Goal: Information Seeking & Learning: Learn about a topic

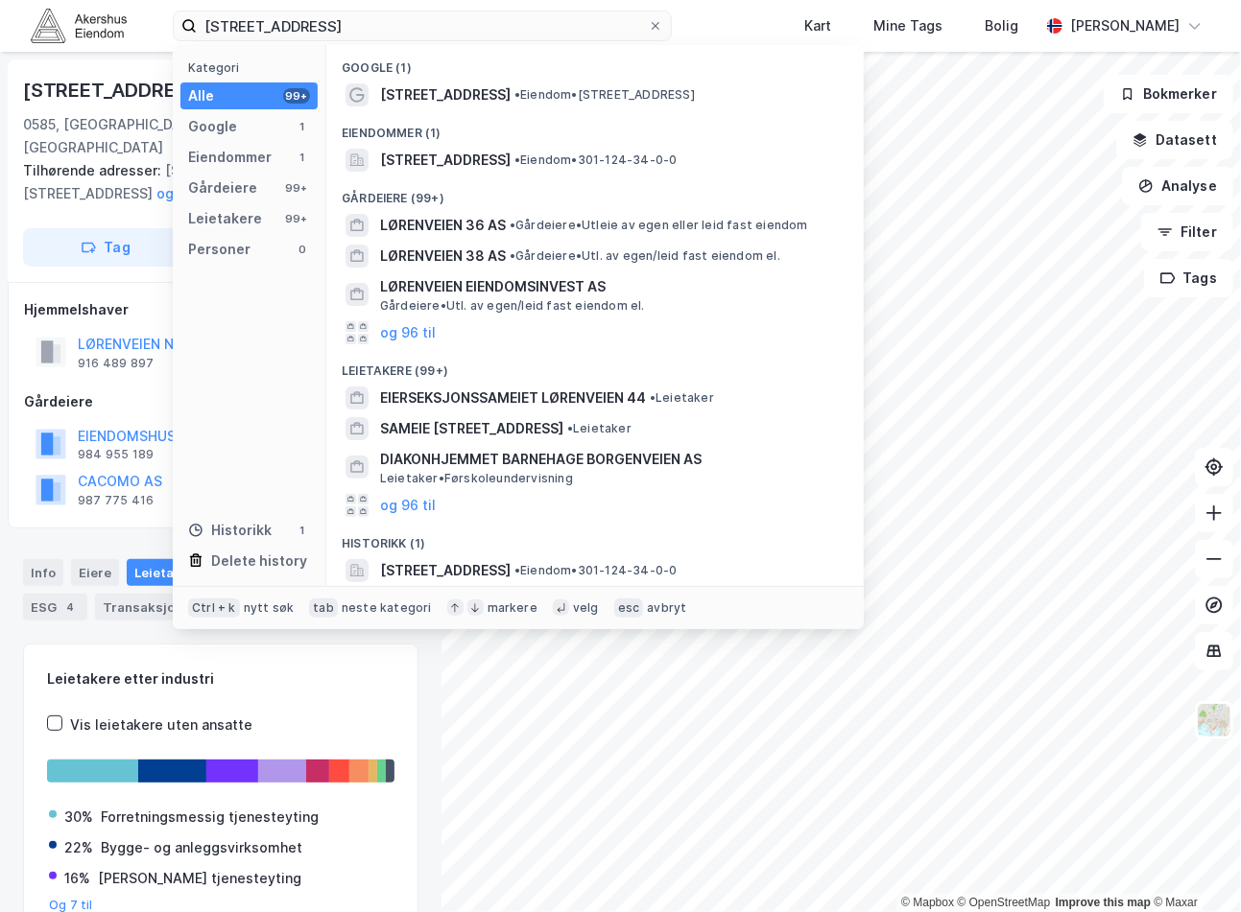
scroll to position [505, 0]
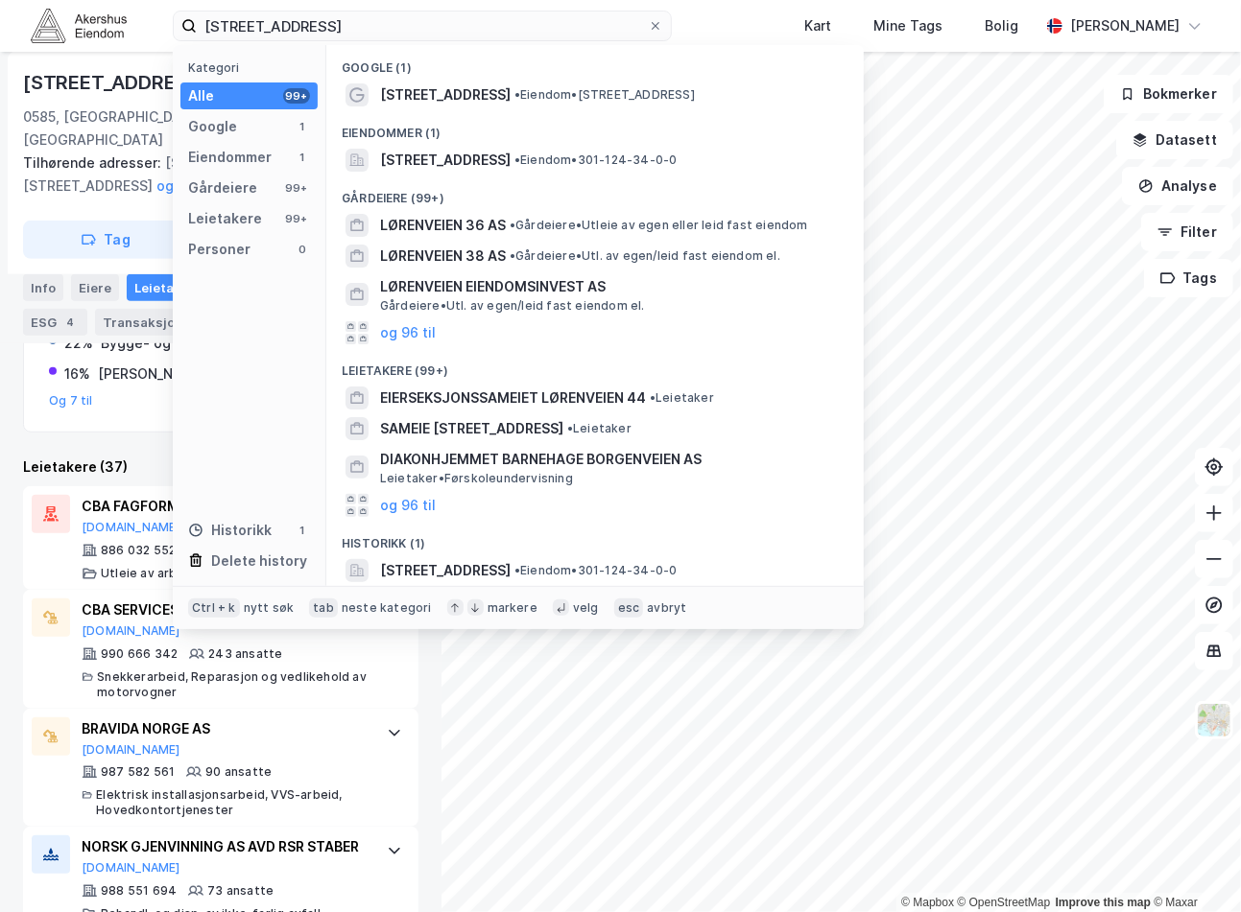
click at [326, 21] on input "[STREET_ADDRESS]" at bounding box center [422, 26] width 451 height 29
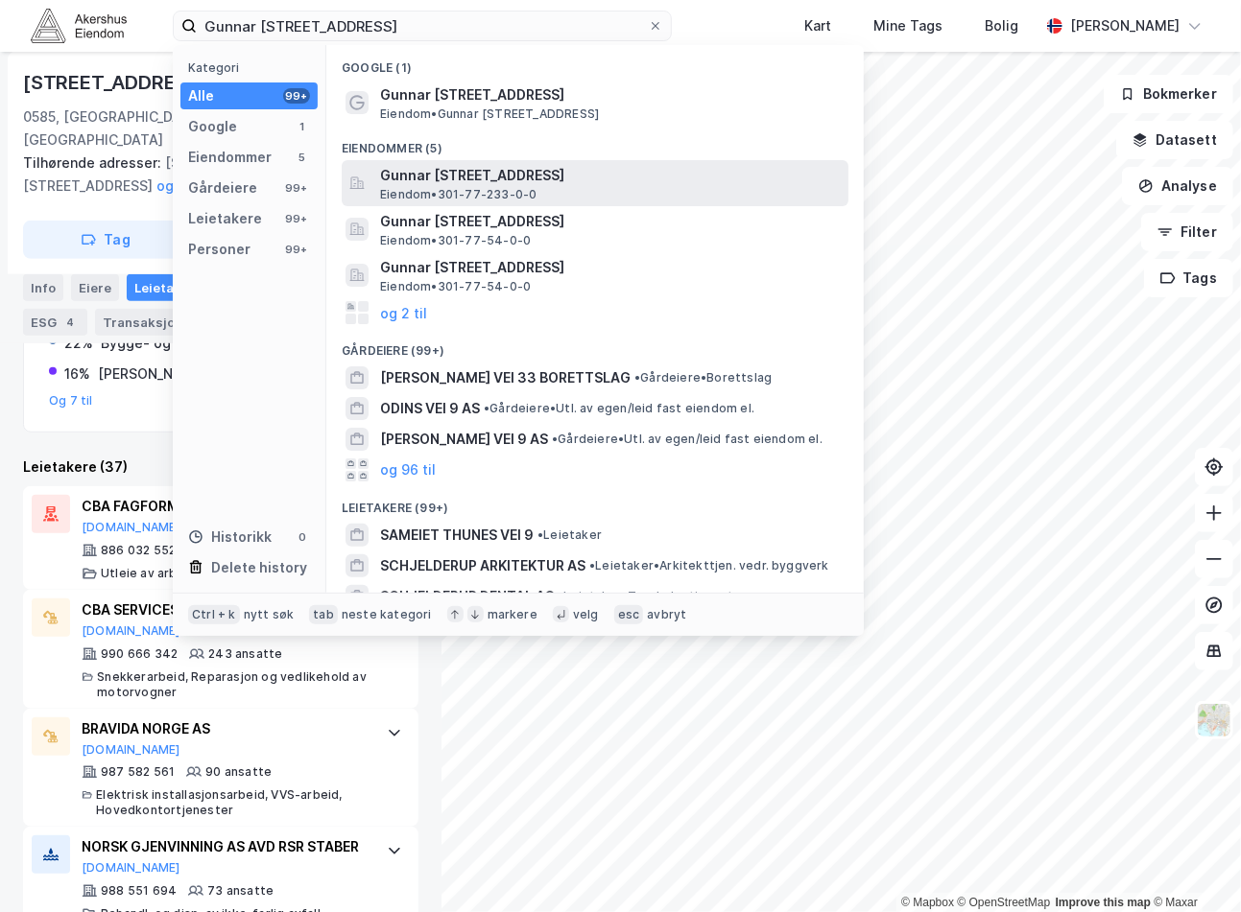
type input "Gunnar [STREET_ADDRESS]"
click at [548, 176] on span "Gunnar [STREET_ADDRESS]" at bounding box center [610, 175] width 461 height 23
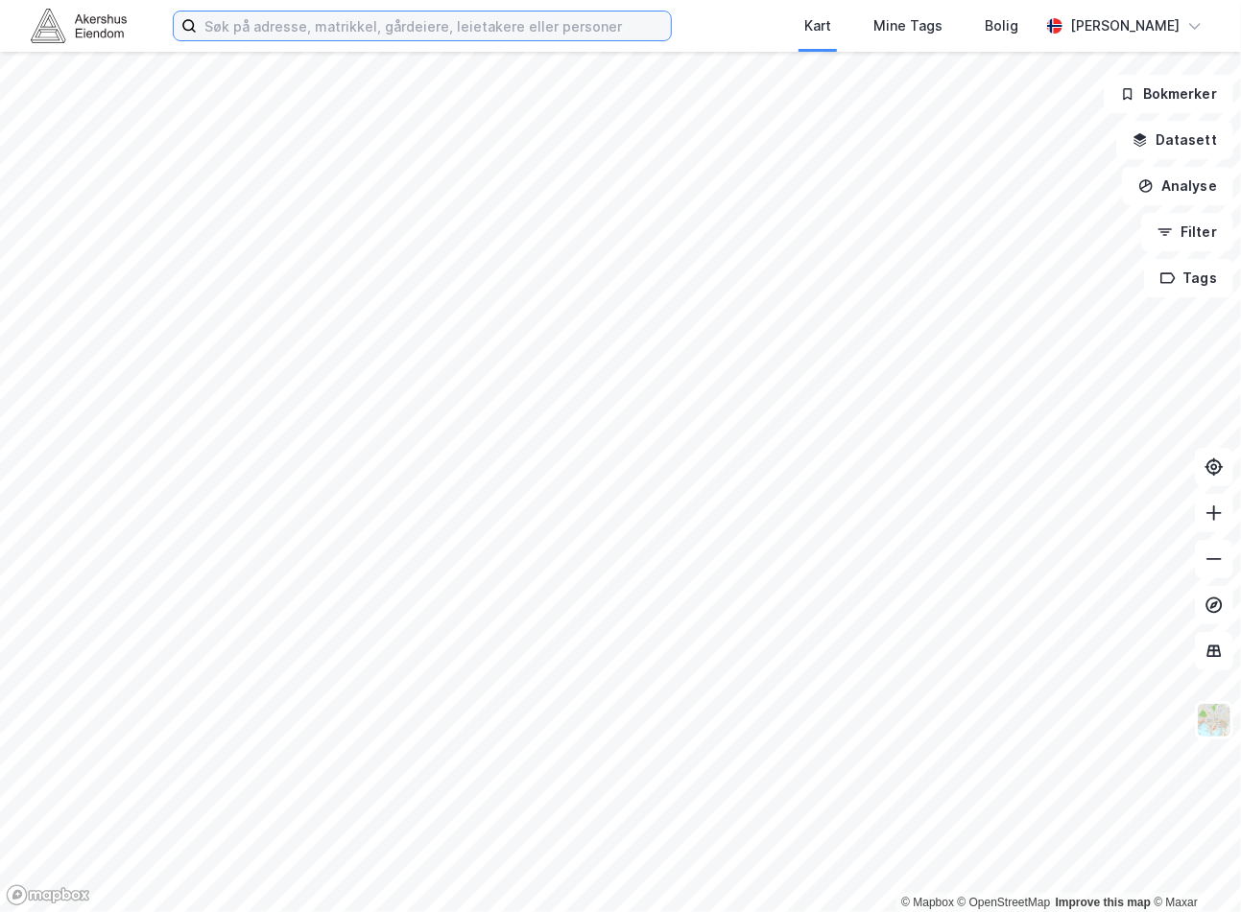
click at [510, 38] on input at bounding box center [434, 26] width 474 height 29
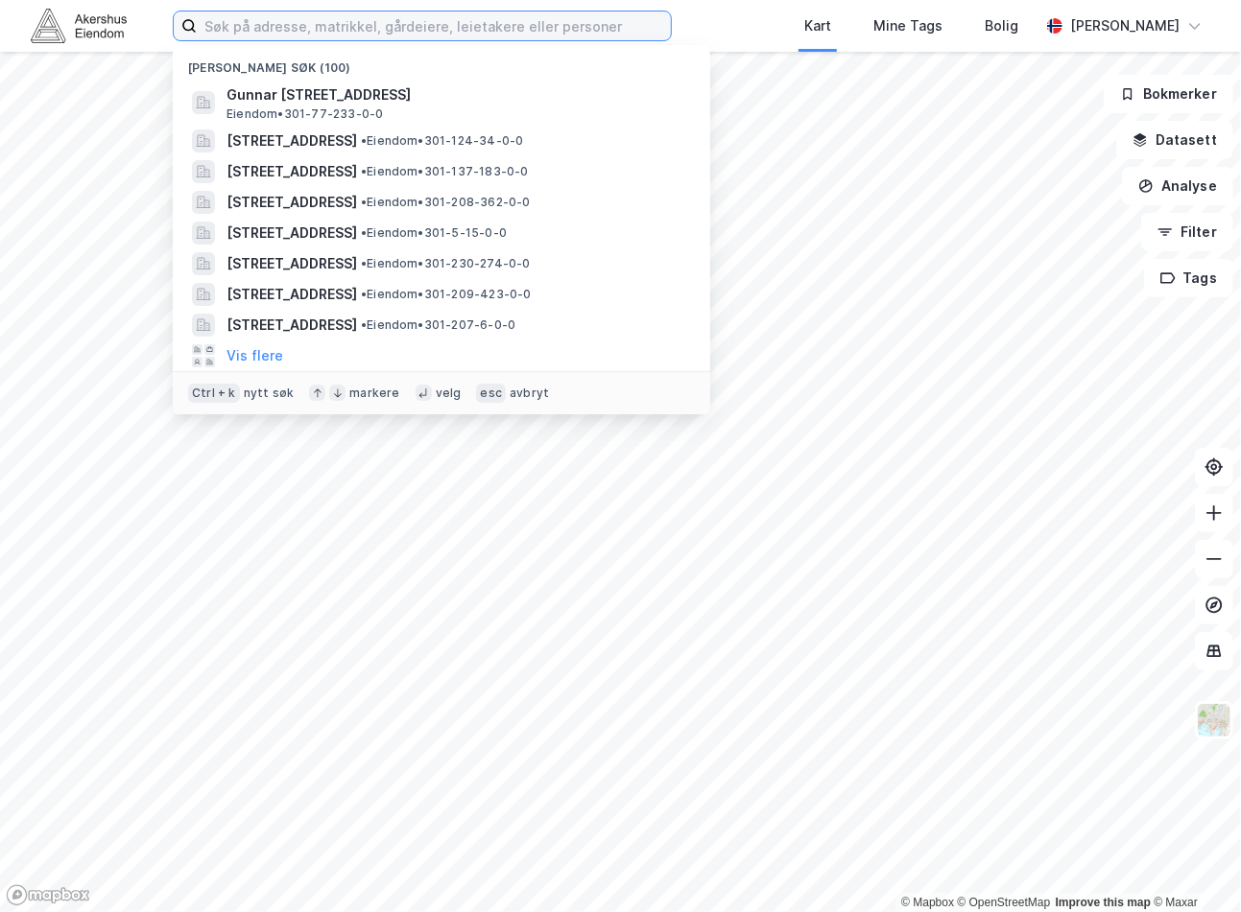
paste input "Gunnar [STREET_ADDRESS]"
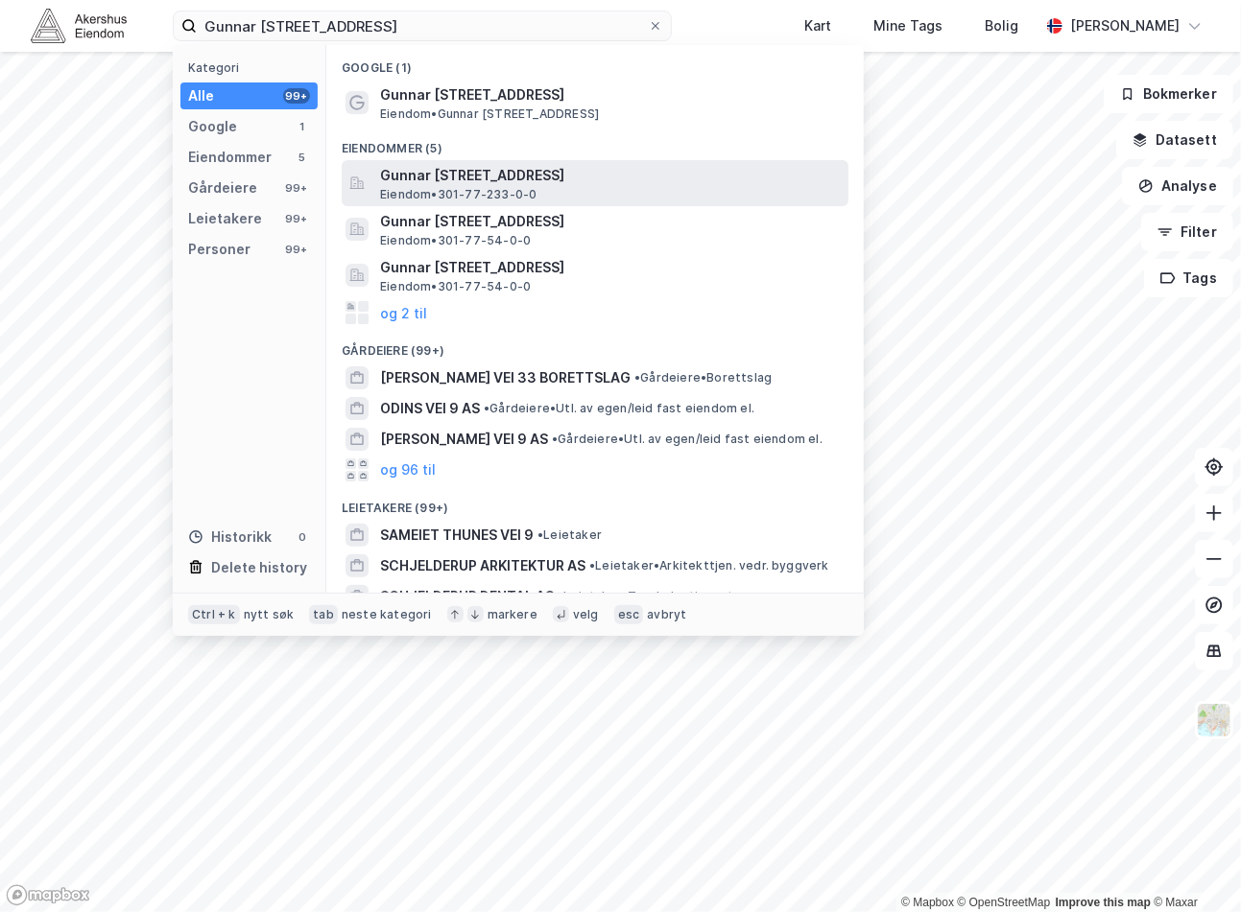
click at [510, 178] on span "Gunnar [STREET_ADDRESS]" at bounding box center [610, 175] width 461 height 23
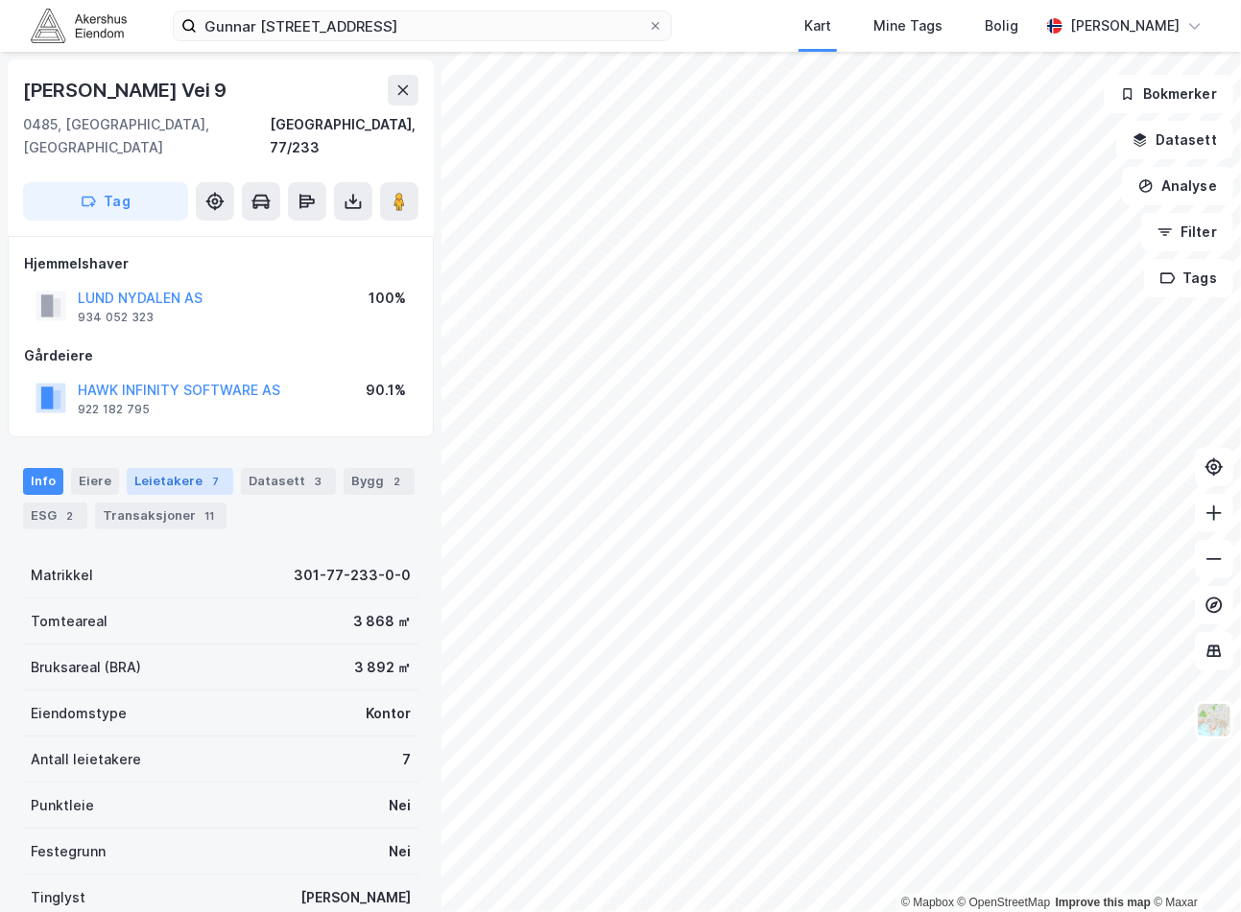
click at [206, 472] on div "7" at bounding box center [215, 481] width 19 height 19
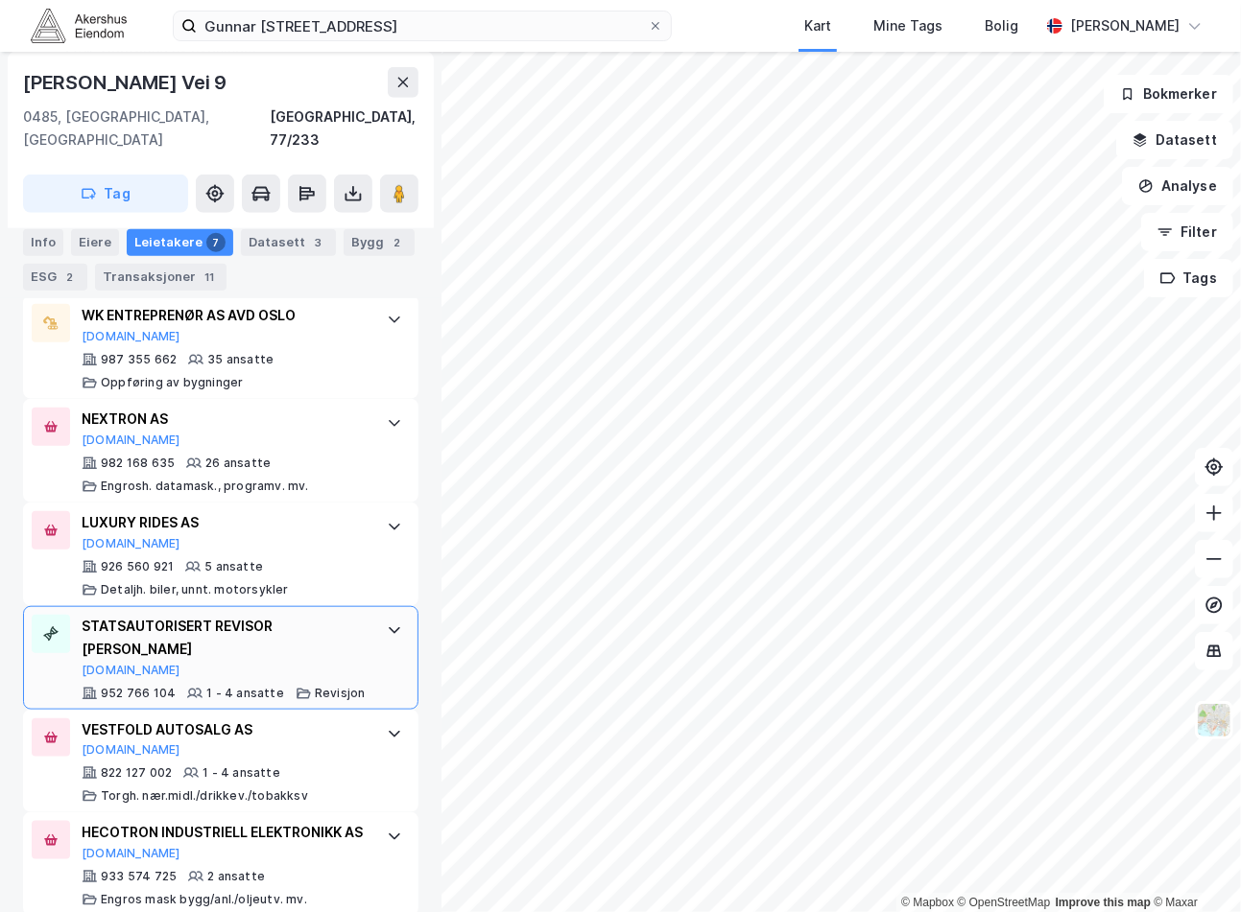
scroll to position [746, 0]
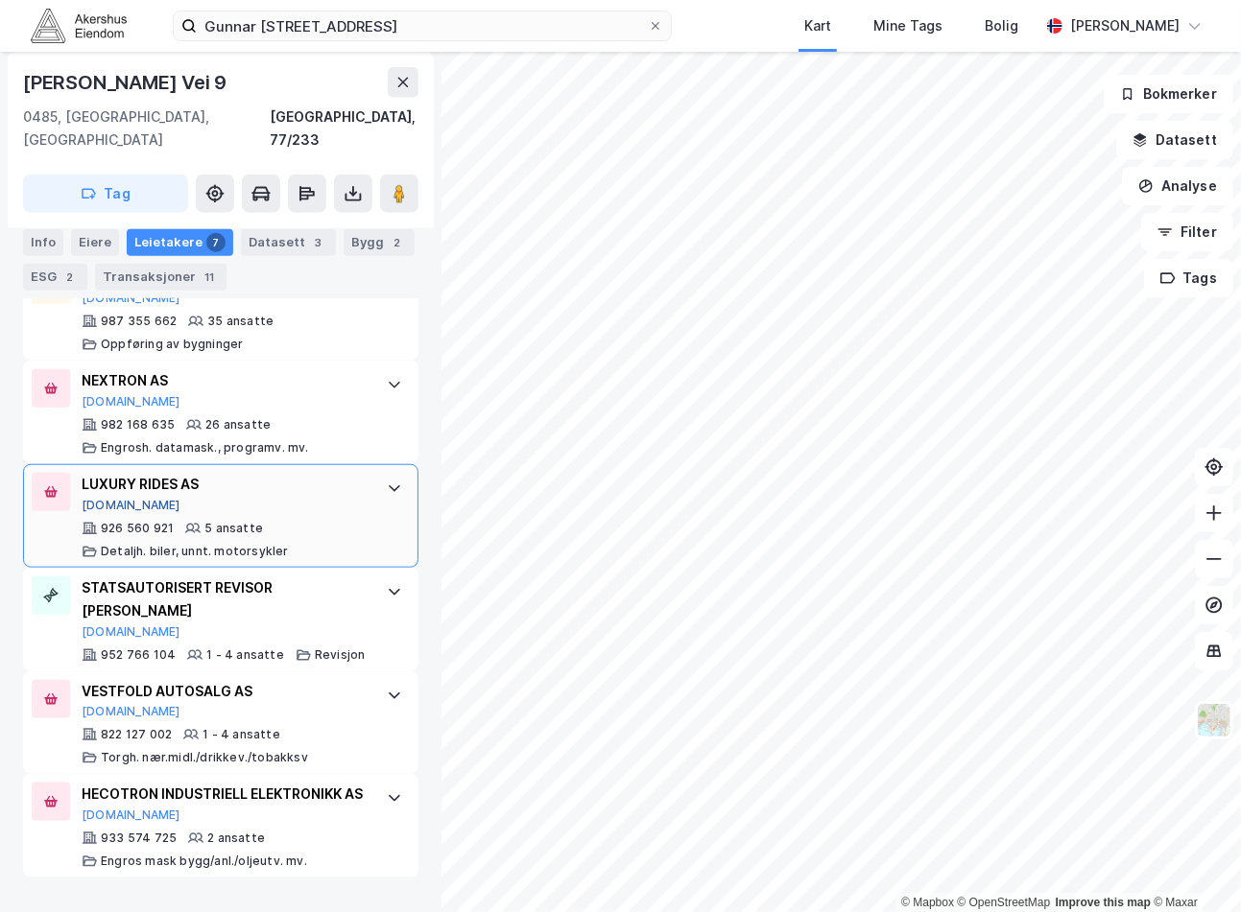
click at [99, 498] on button "[DOMAIN_NAME]" at bounding box center [131, 505] width 99 height 15
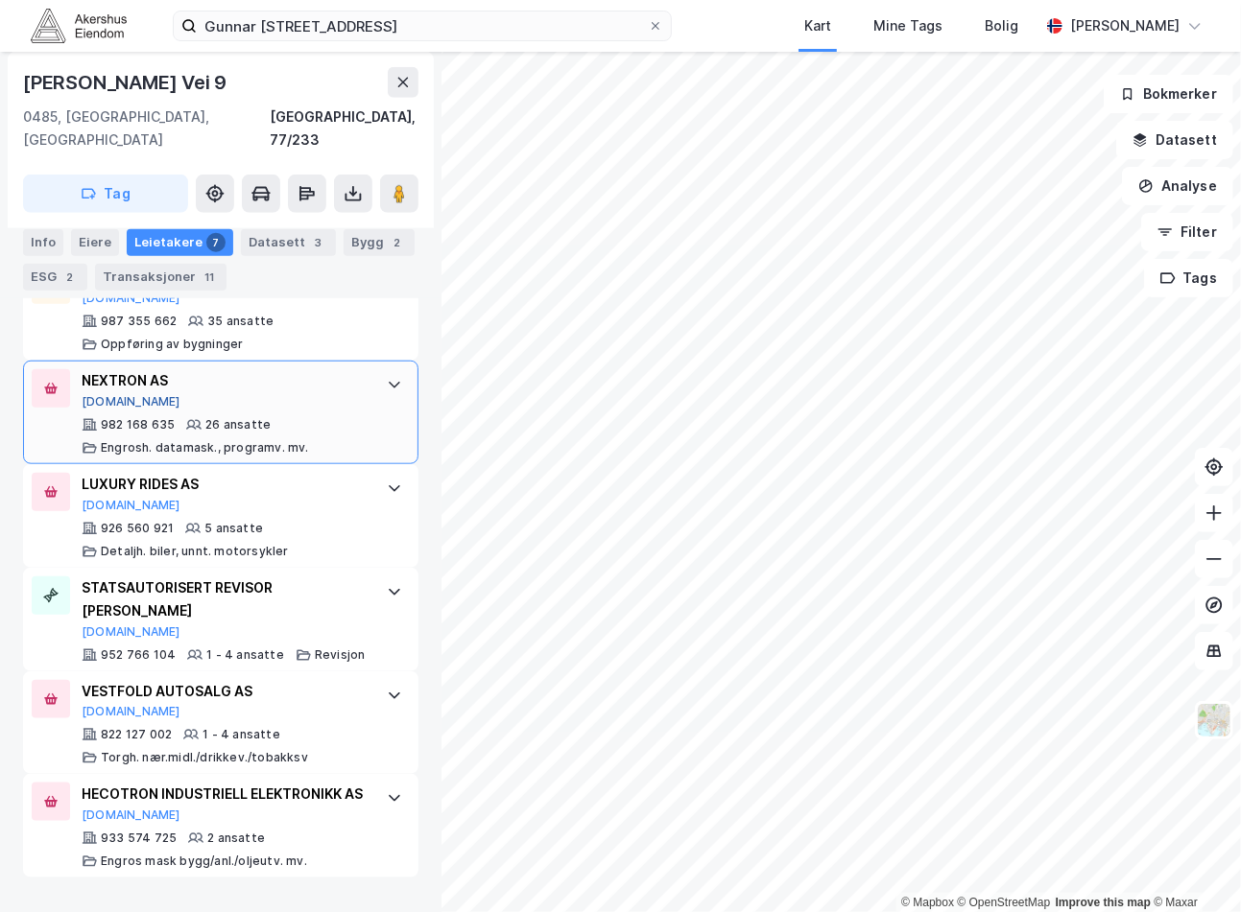
click at [110, 394] on button "[DOMAIN_NAME]" at bounding box center [131, 401] width 99 height 15
click at [343, 236] on div "Bygg 2" at bounding box center [378, 241] width 71 height 27
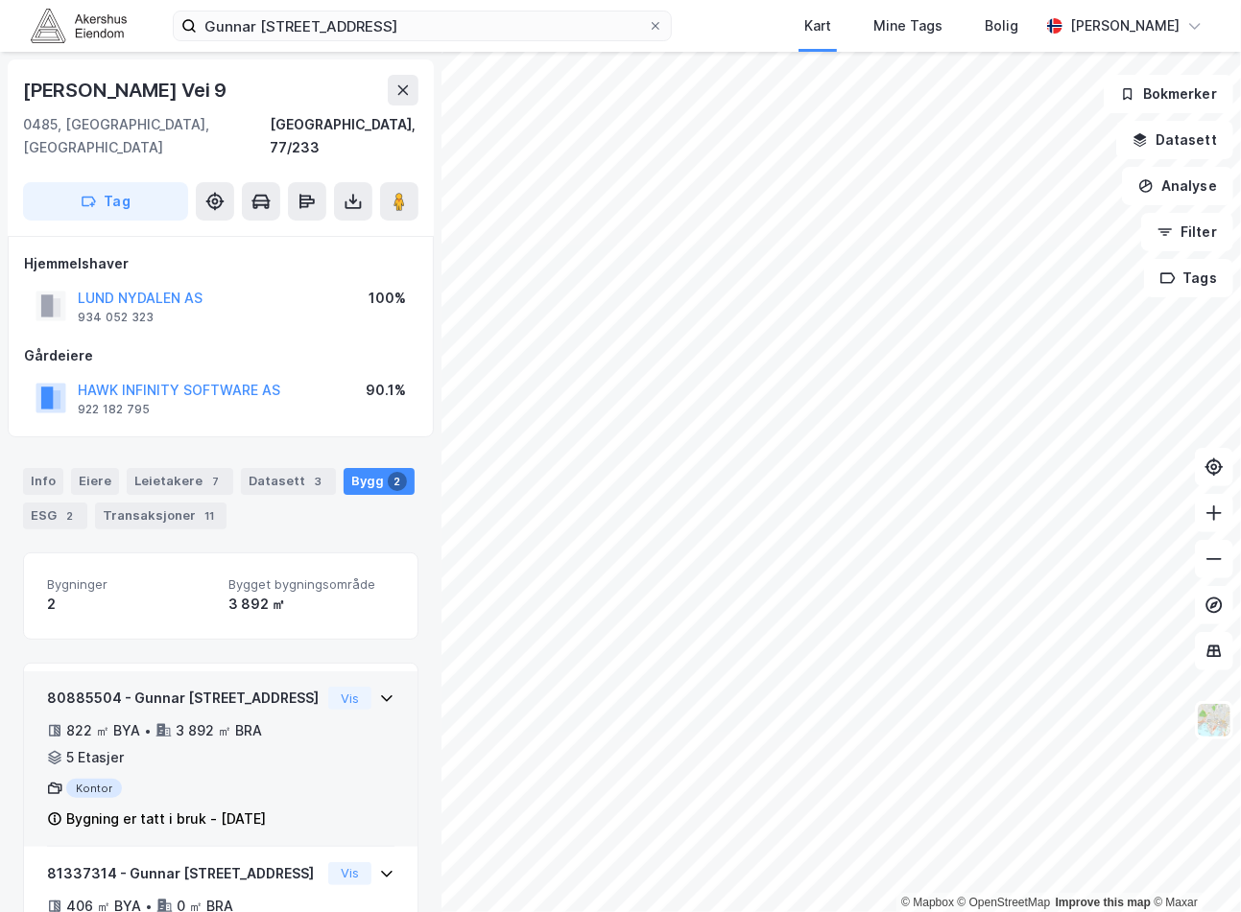
scroll to position [90, 0]
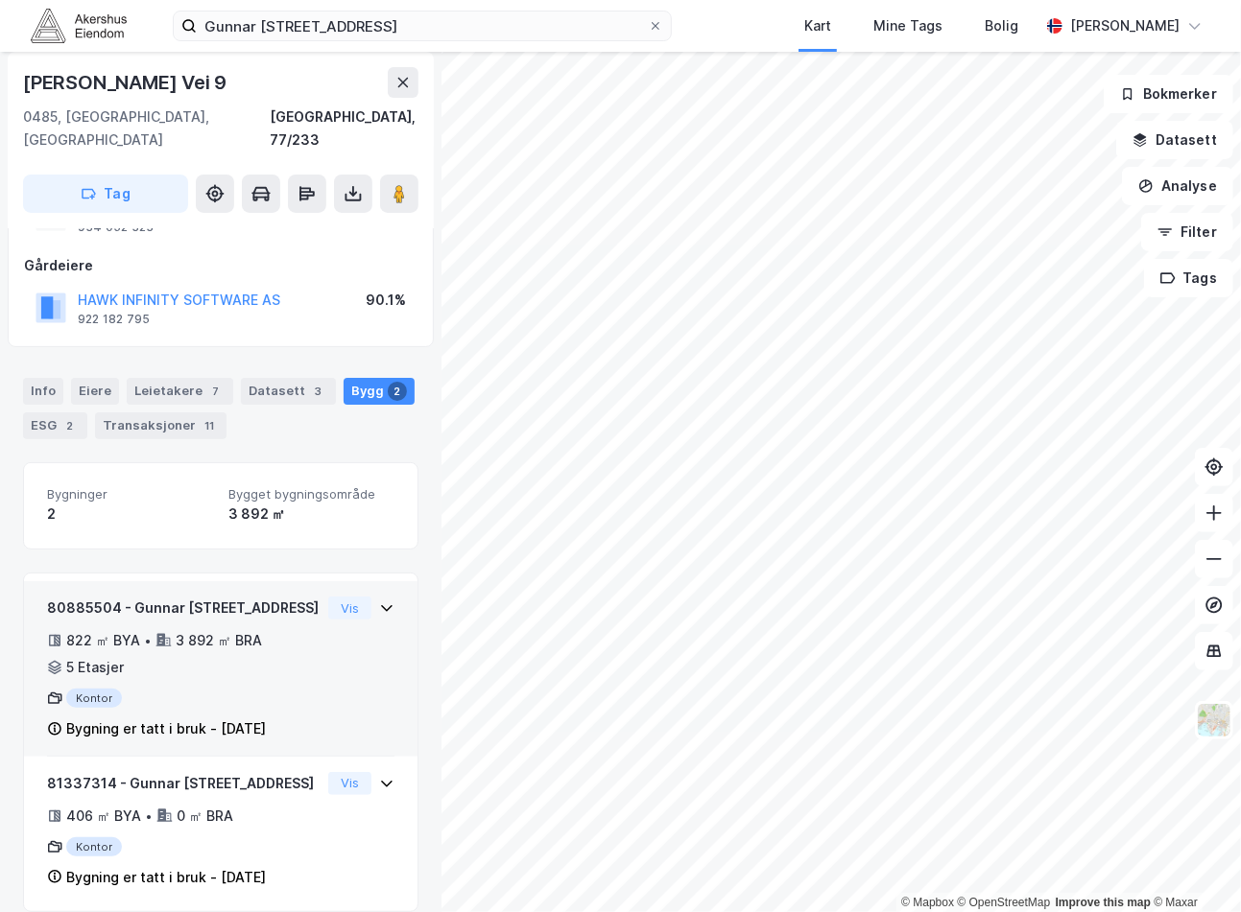
click at [307, 633] on div "80885504 - Gunnar Schjelderups vei 9 822 ㎡ BYA • 3 892 ㎡ BRA • 5 Etasjer Kontor…" at bounding box center [220, 677] width 347 height 160
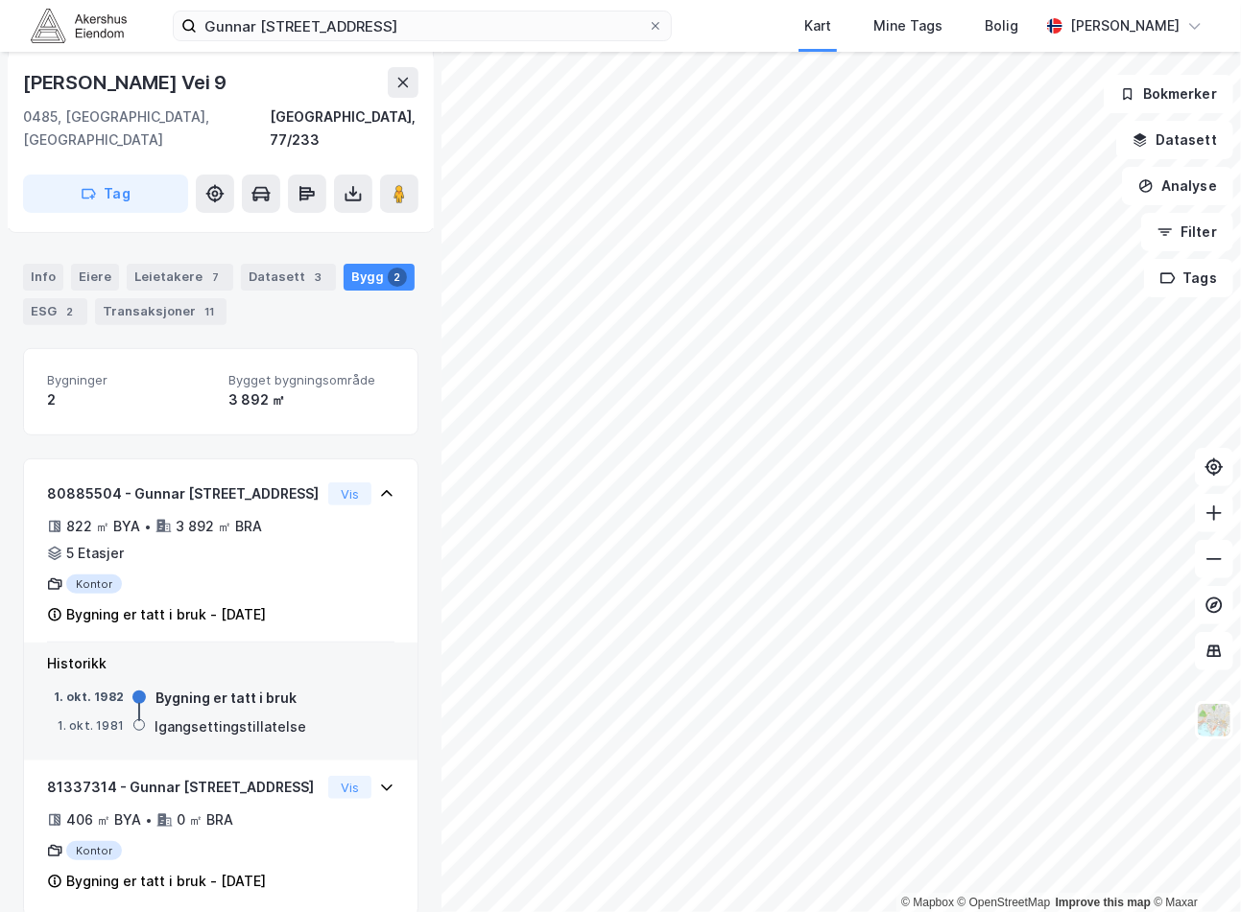
scroll to position [209, 0]
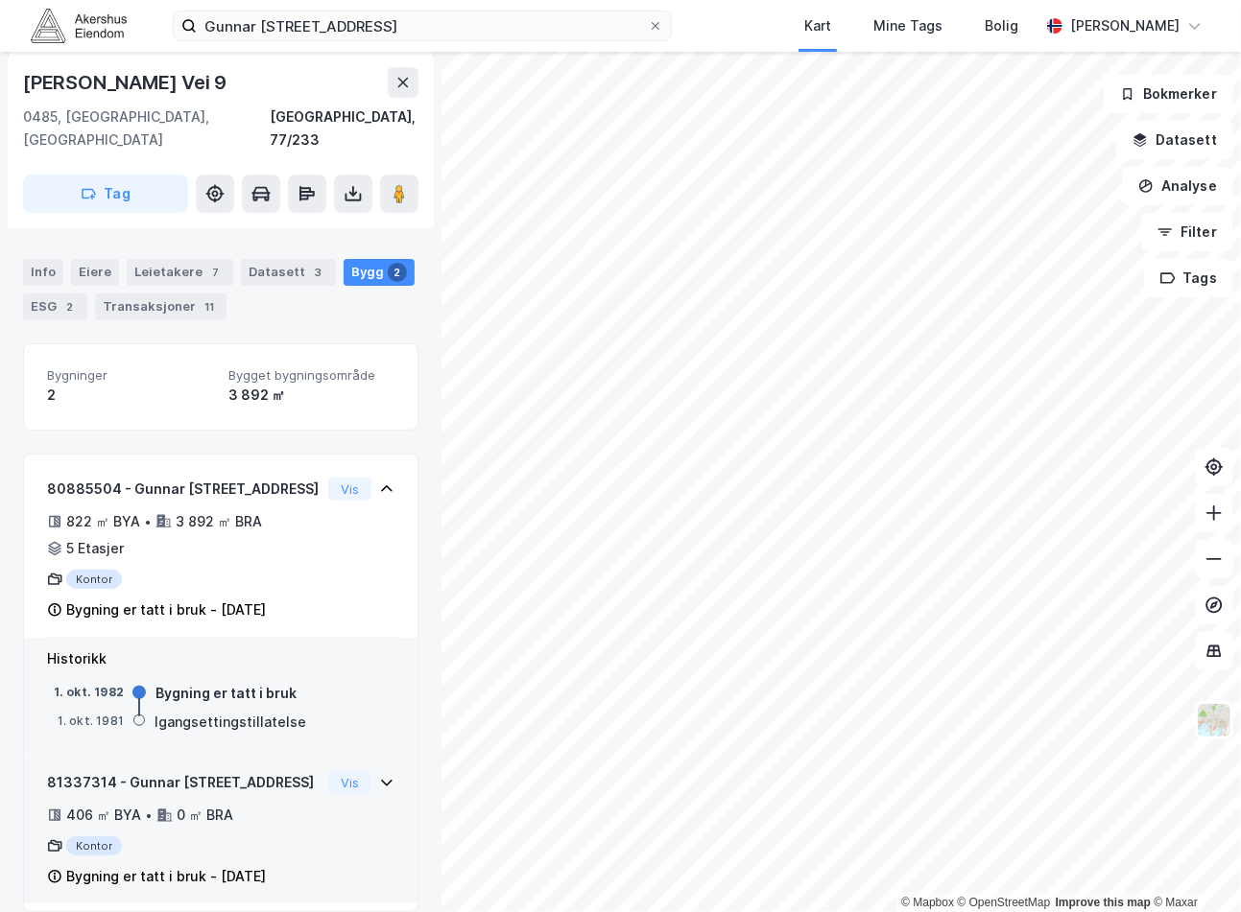
click at [263, 771] on div "81337314 - Gunnar Schjelderups vei 9" at bounding box center [183, 782] width 273 height 23
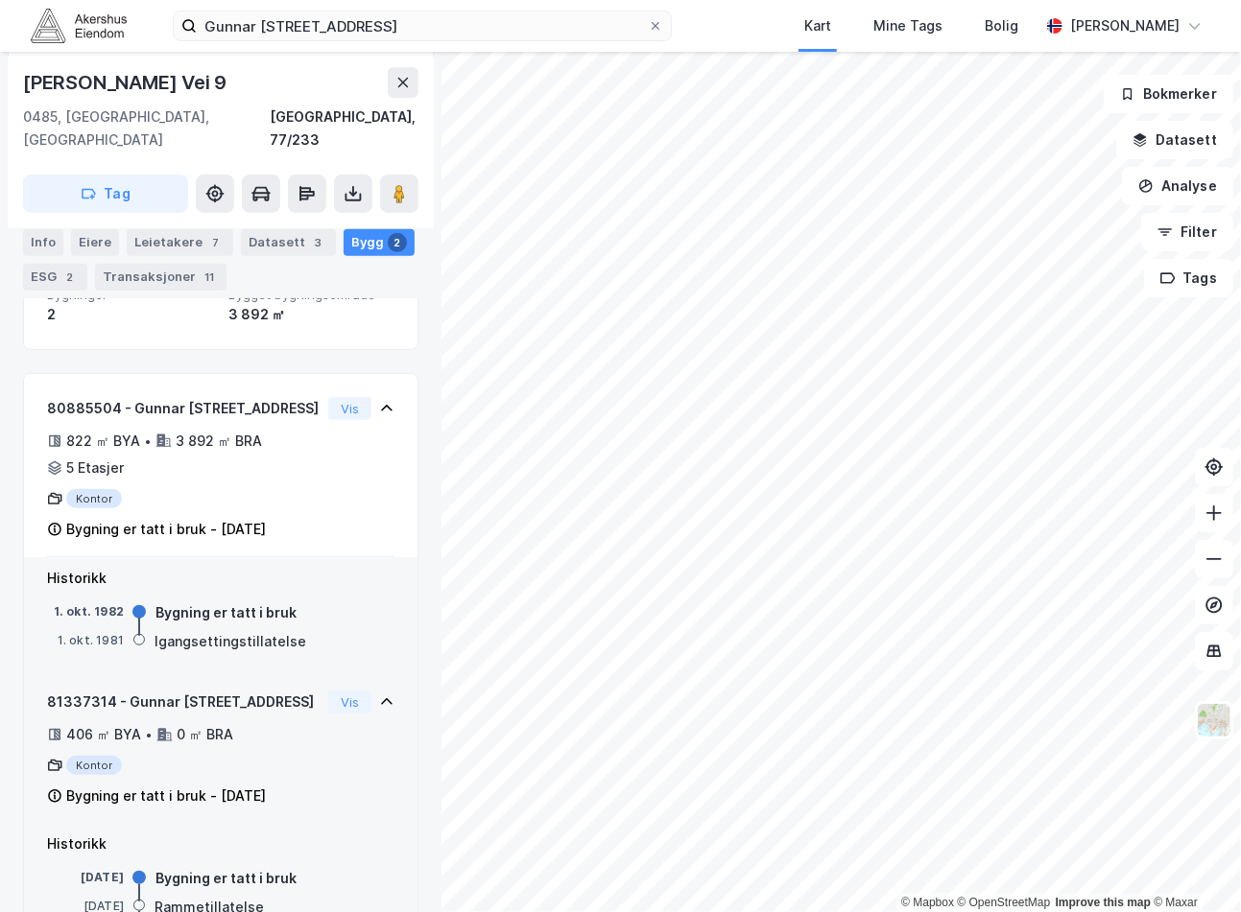
scroll to position [357, 0]
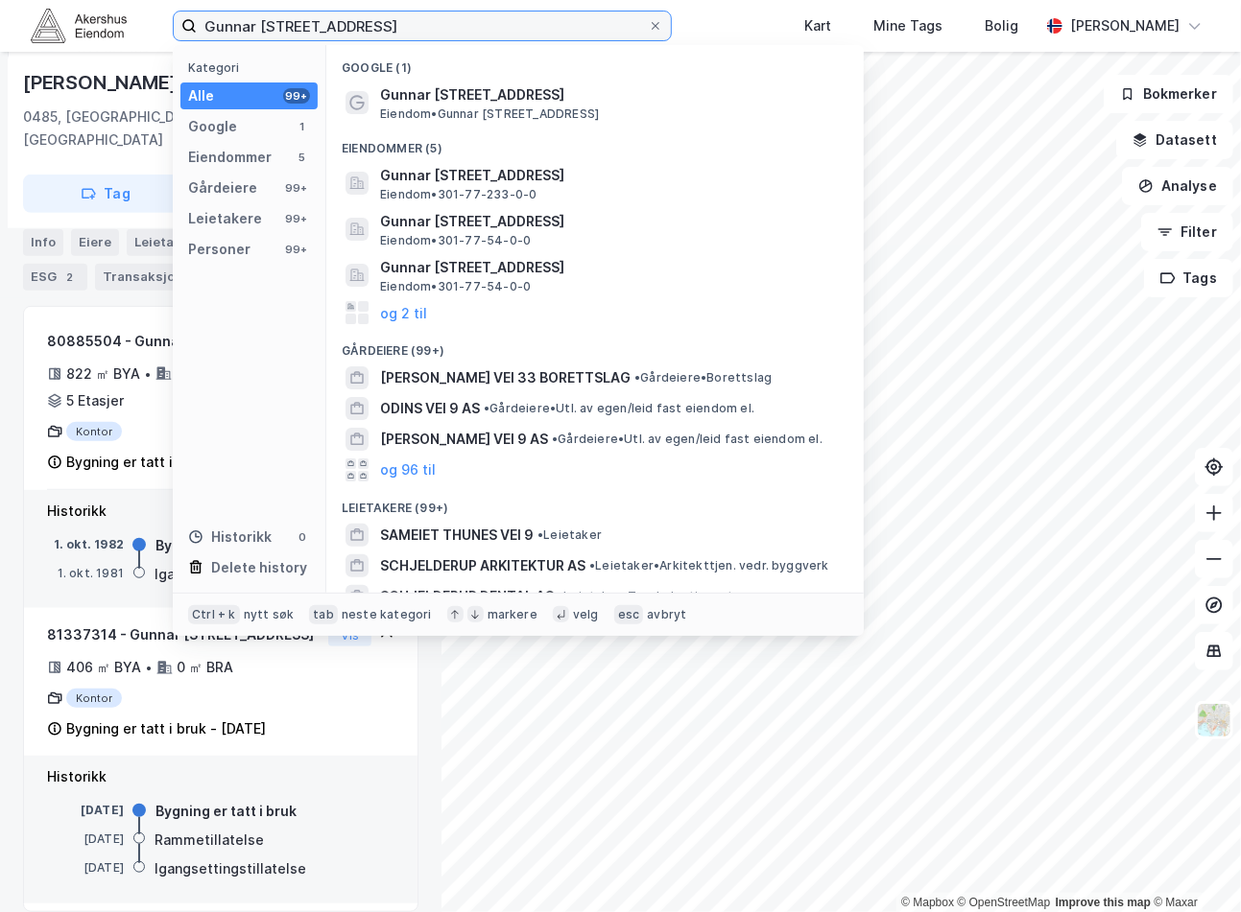
click at [340, 34] on input "Gunnar [STREET_ADDRESS]" at bounding box center [422, 26] width 451 height 29
click at [341, 32] on input "Gunnar [STREET_ADDRESS]" at bounding box center [422, 26] width 451 height 29
paste input "Skippergata 9, 0152"
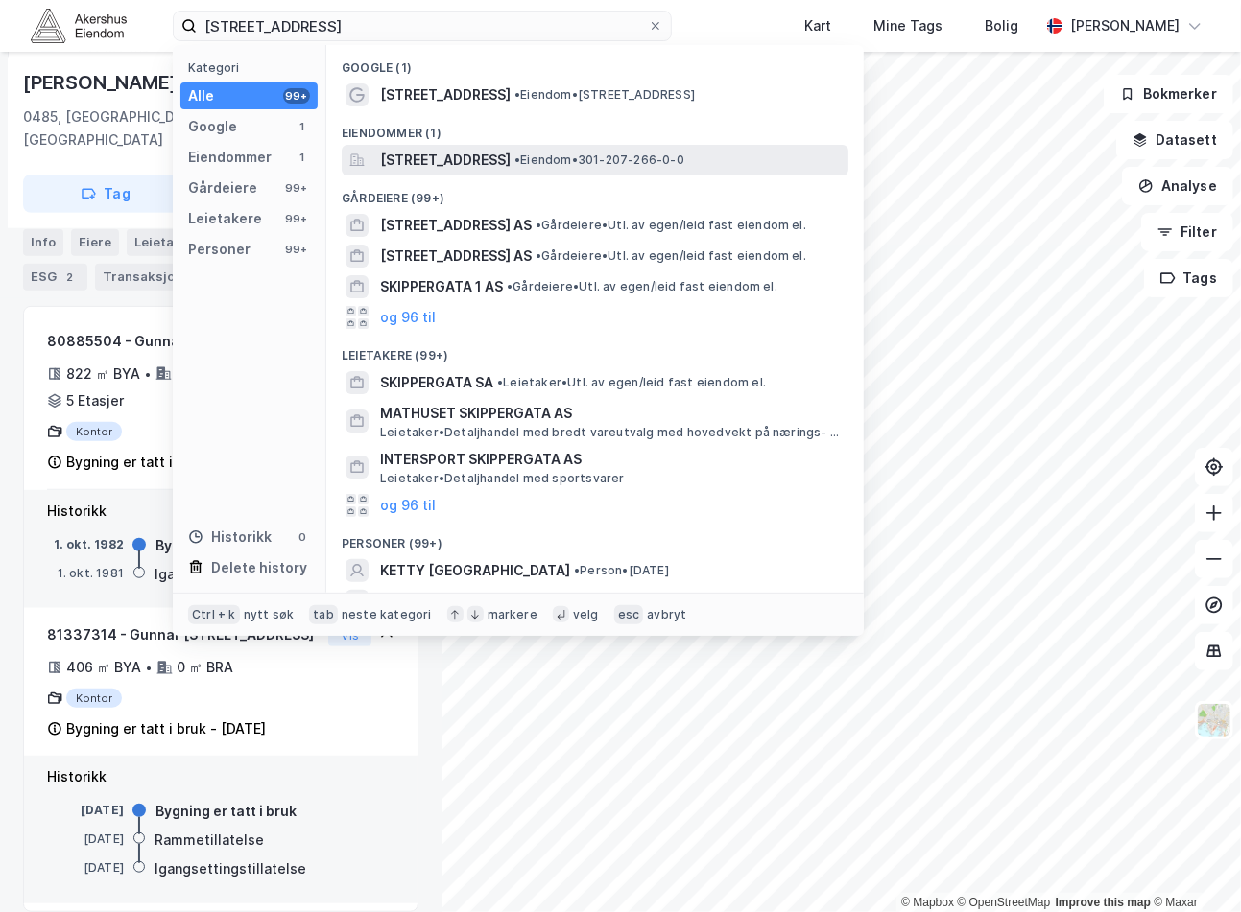
click at [510, 154] on span "Skippergata 9, 0152, OSLO, OSLO" at bounding box center [445, 160] width 130 height 23
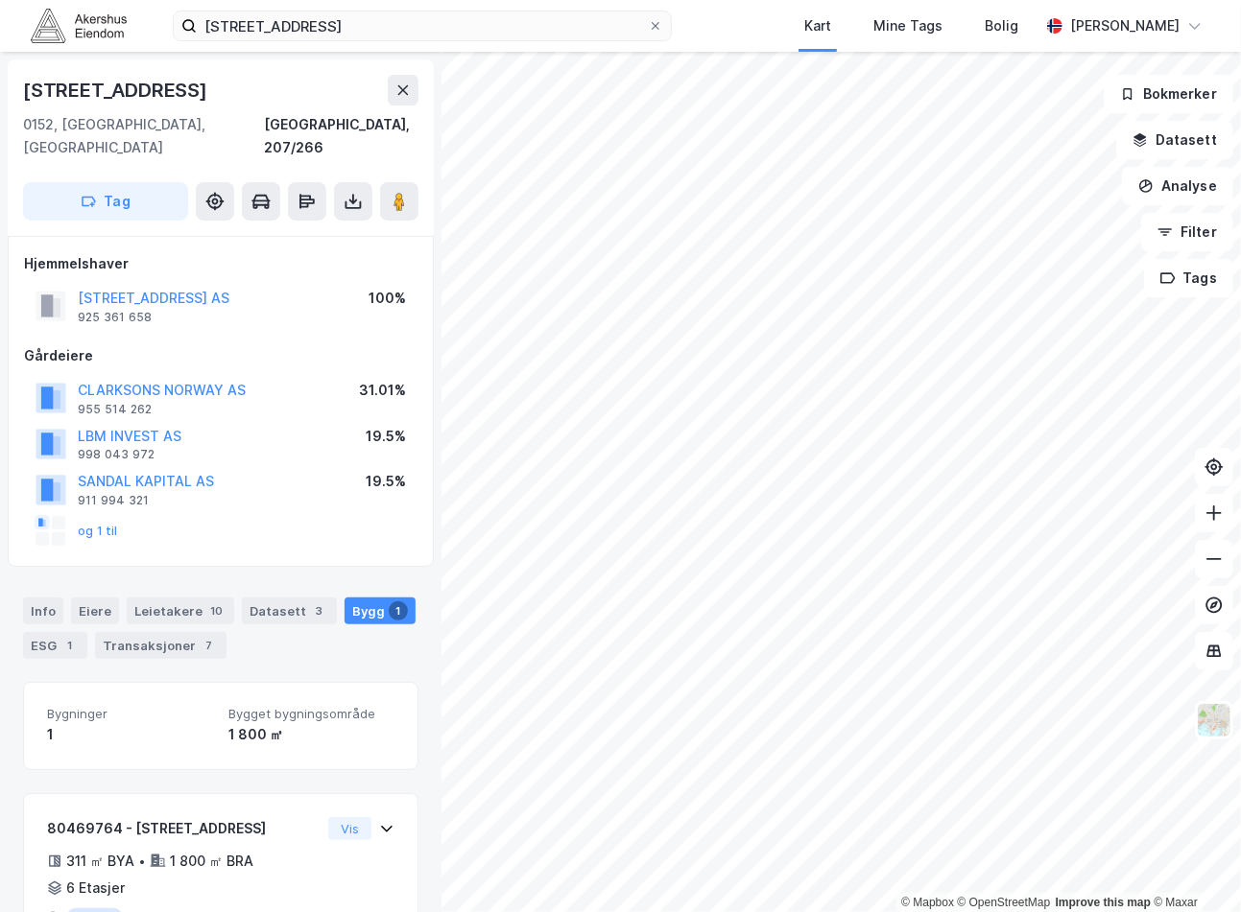
scroll to position [73, 0]
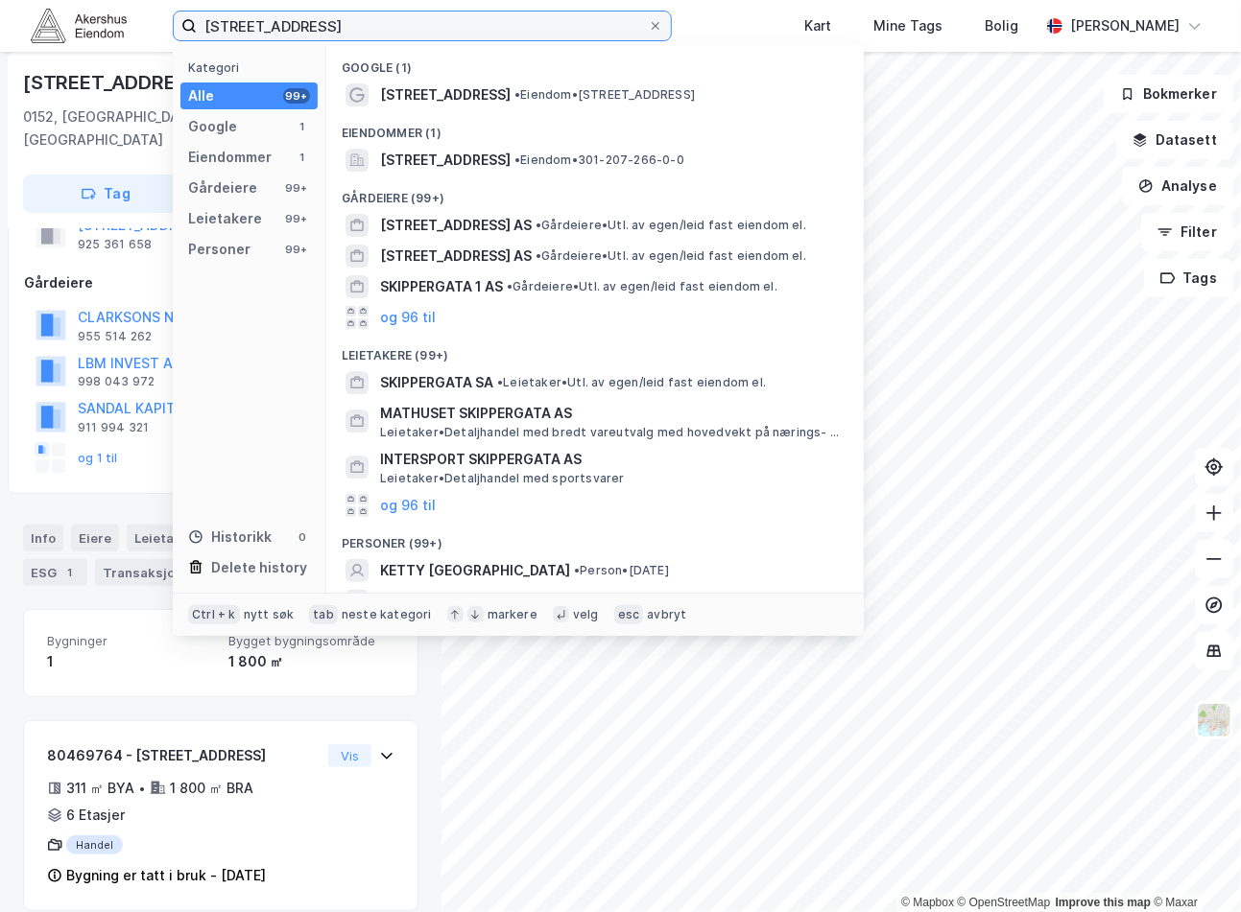
drag, startPoint x: 542, startPoint y: 12, endPoint x: 137, endPoint y: 21, distance: 405.0
click at [137, 21] on div "Skippergata 9, 0152 Oslo Kategori Alle 99+ Google 1 Eiendommer 1 Gårdeiere 99+ …" at bounding box center [620, 26] width 1241 height 52
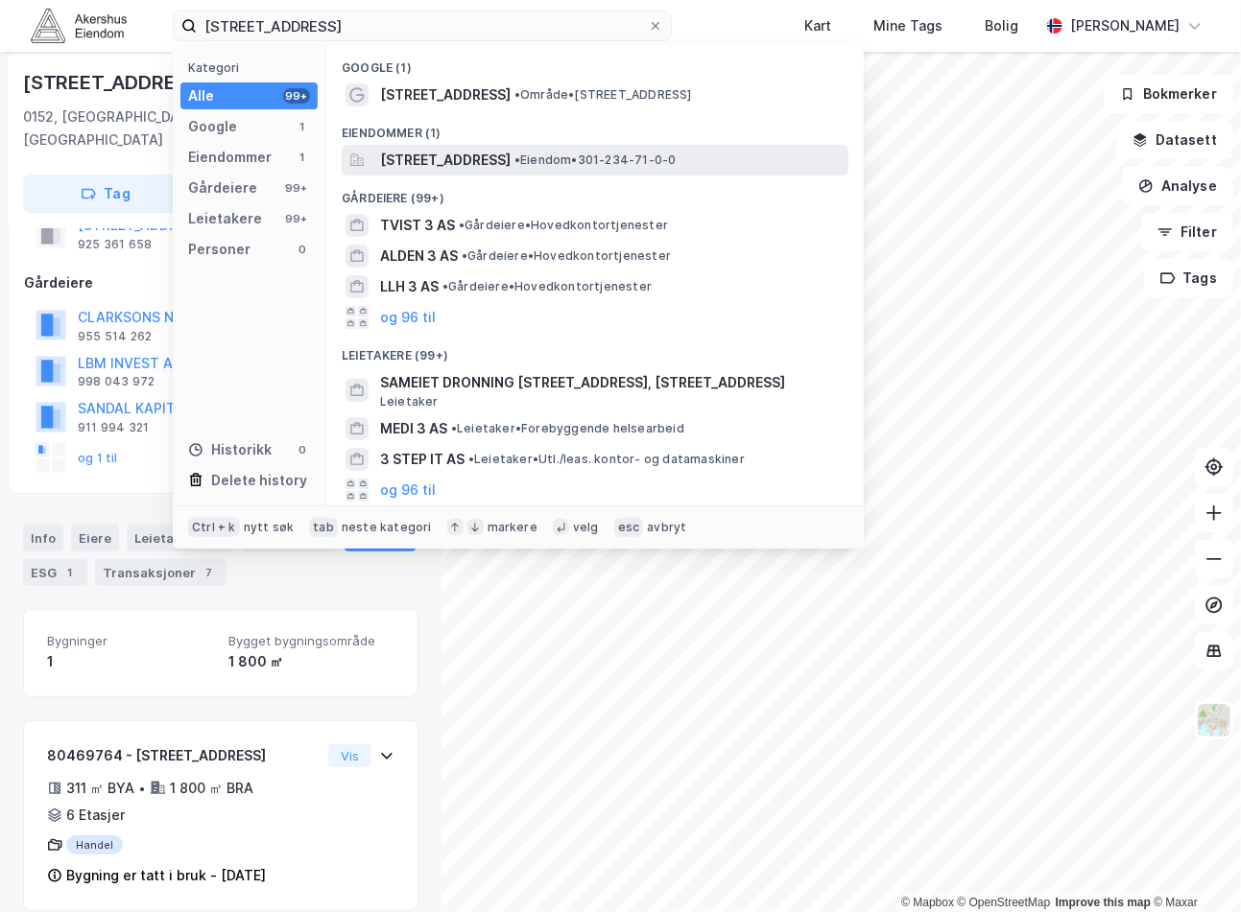
click at [510, 160] on span "Trelastgata 3, 0191, OSLO, OSLO" at bounding box center [445, 160] width 130 height 23
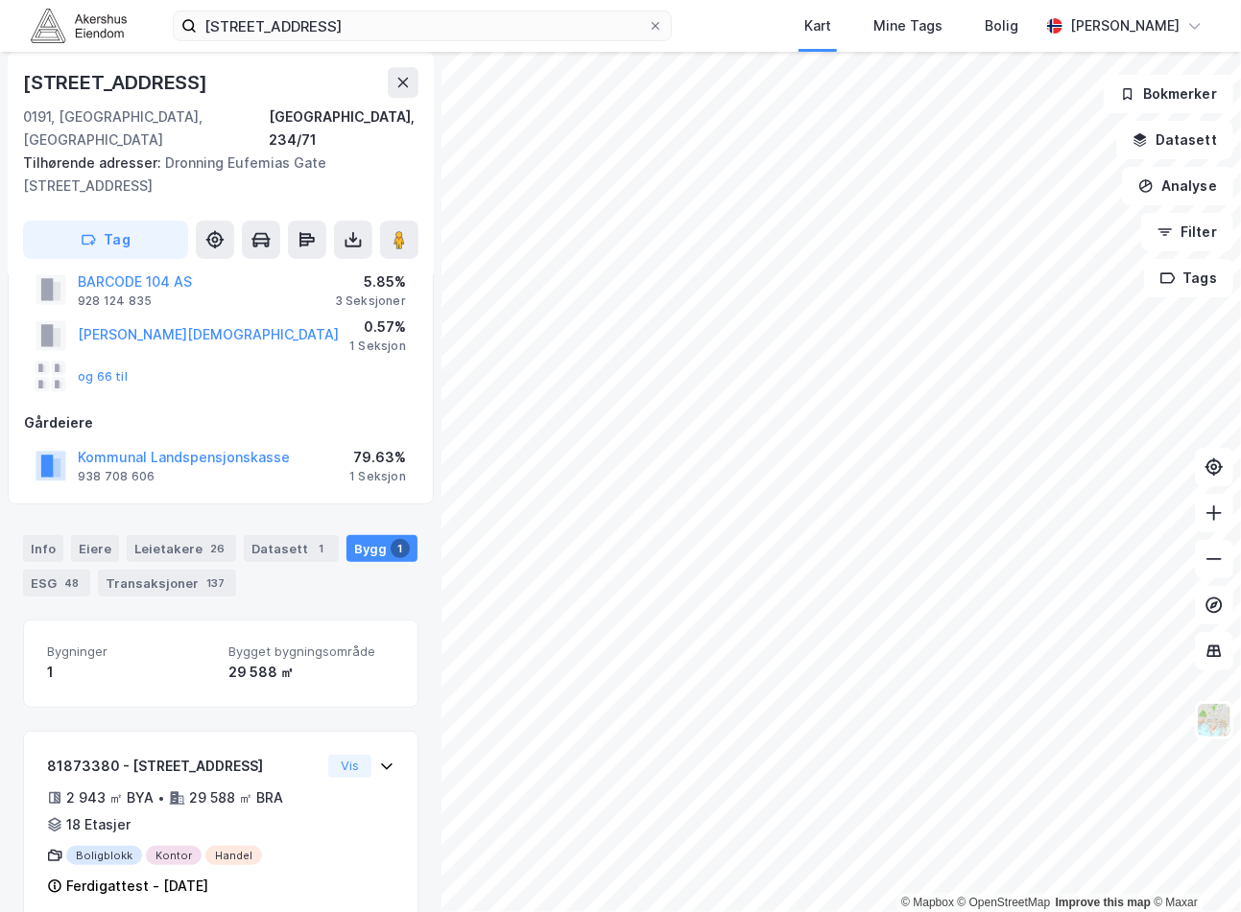
scroll to position [118, 0]
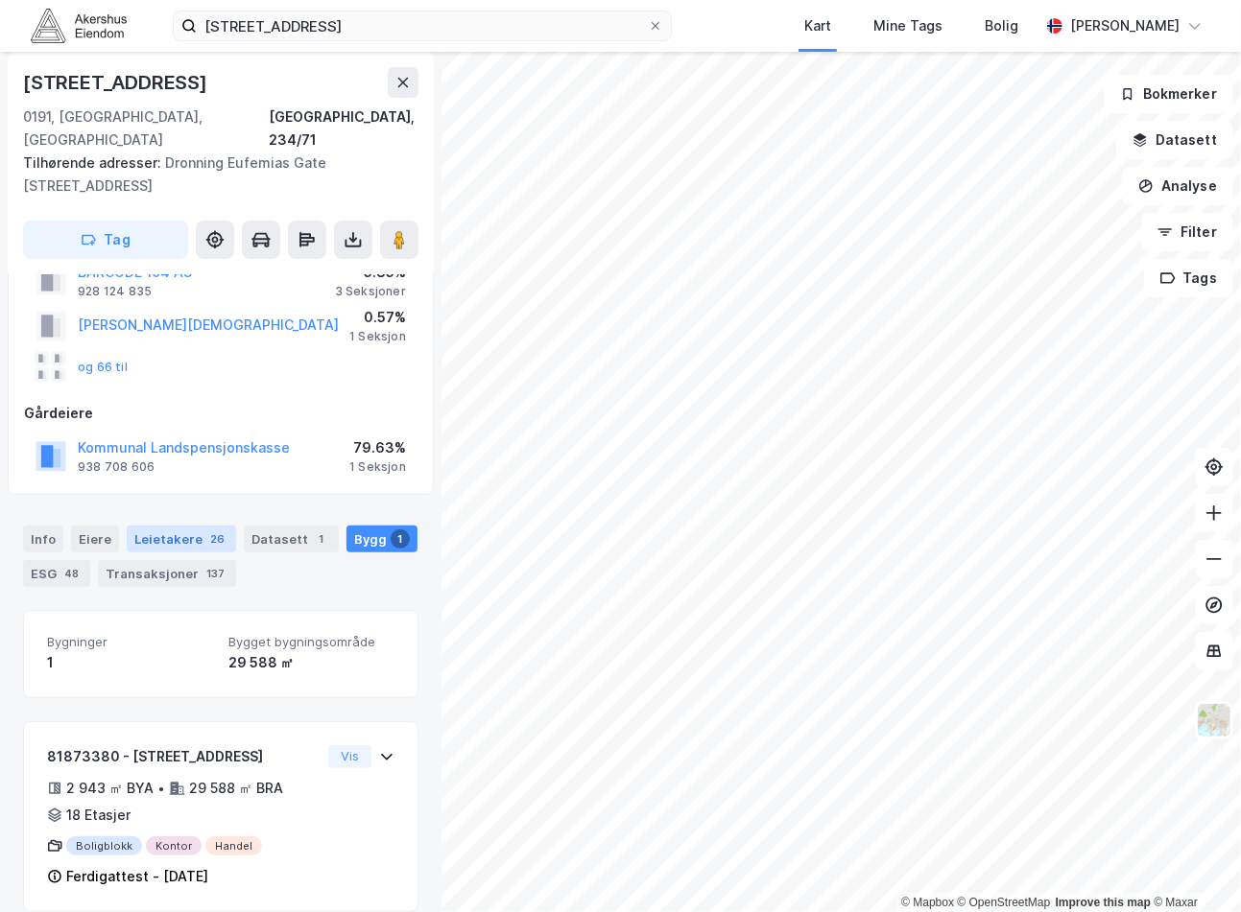
click at [206, 530] on div "26" at bounding box center [217, 539] width 22 height 19
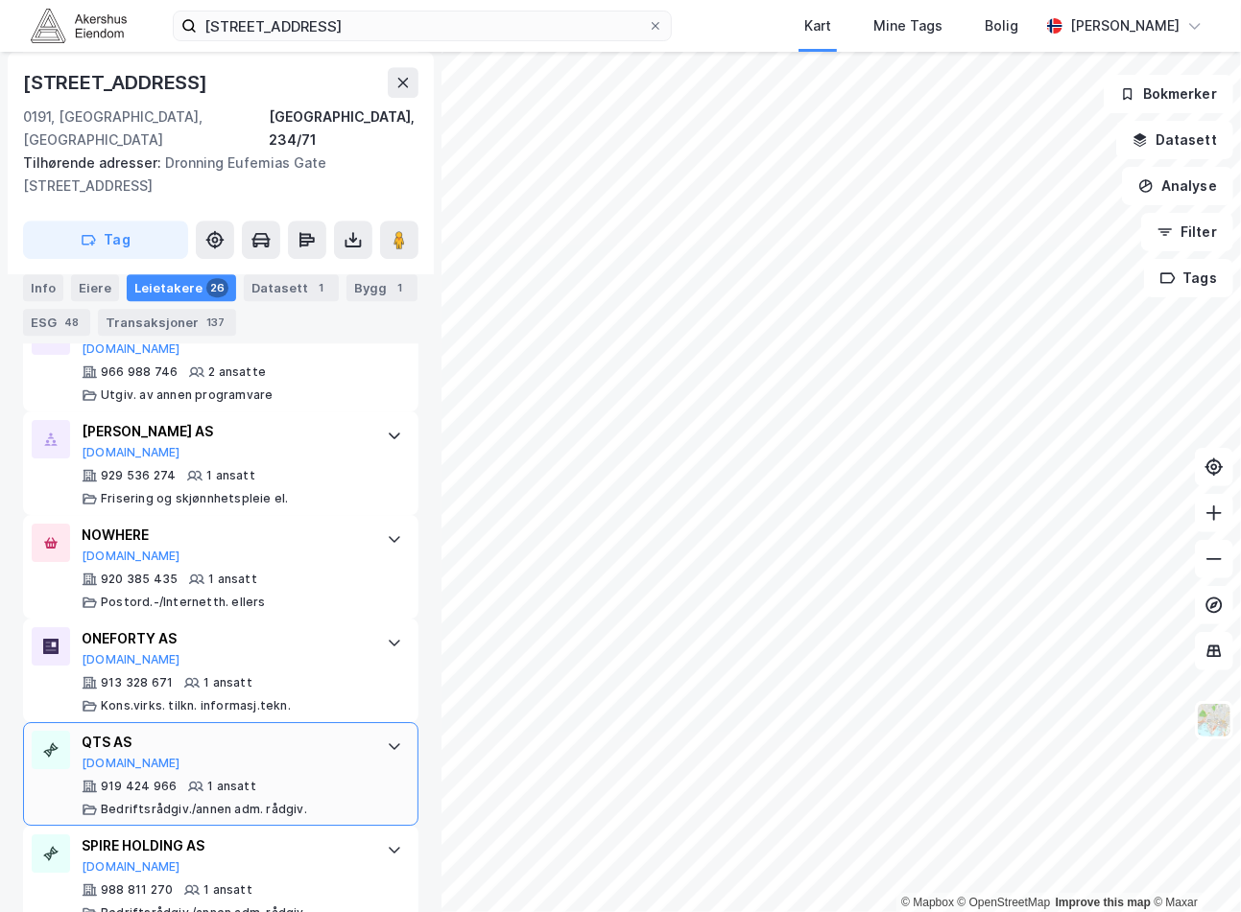
scroll to position [2987, 0]
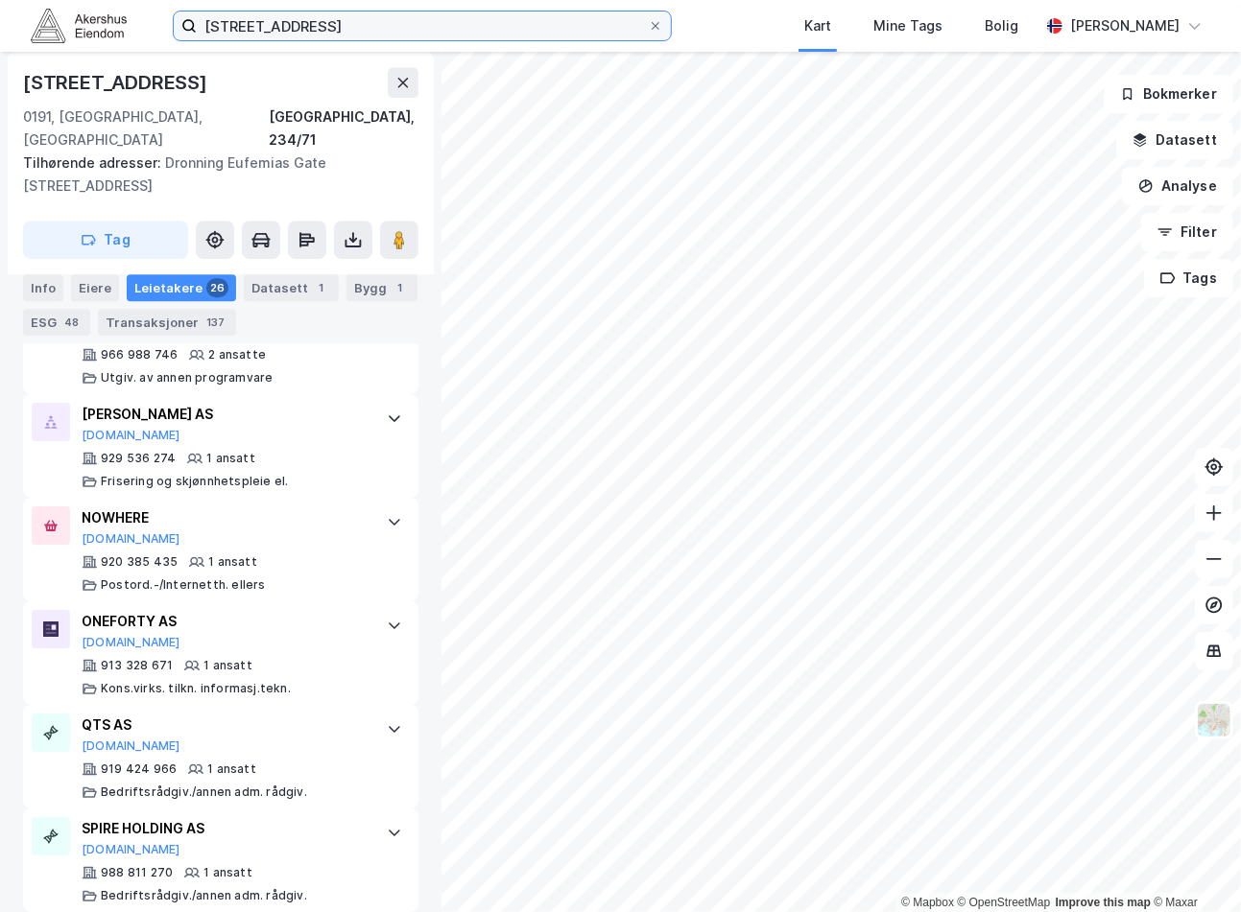
click at [360, 31] on input "Trelastgata 3" at bounding box center [422, 26] width 451 height 29
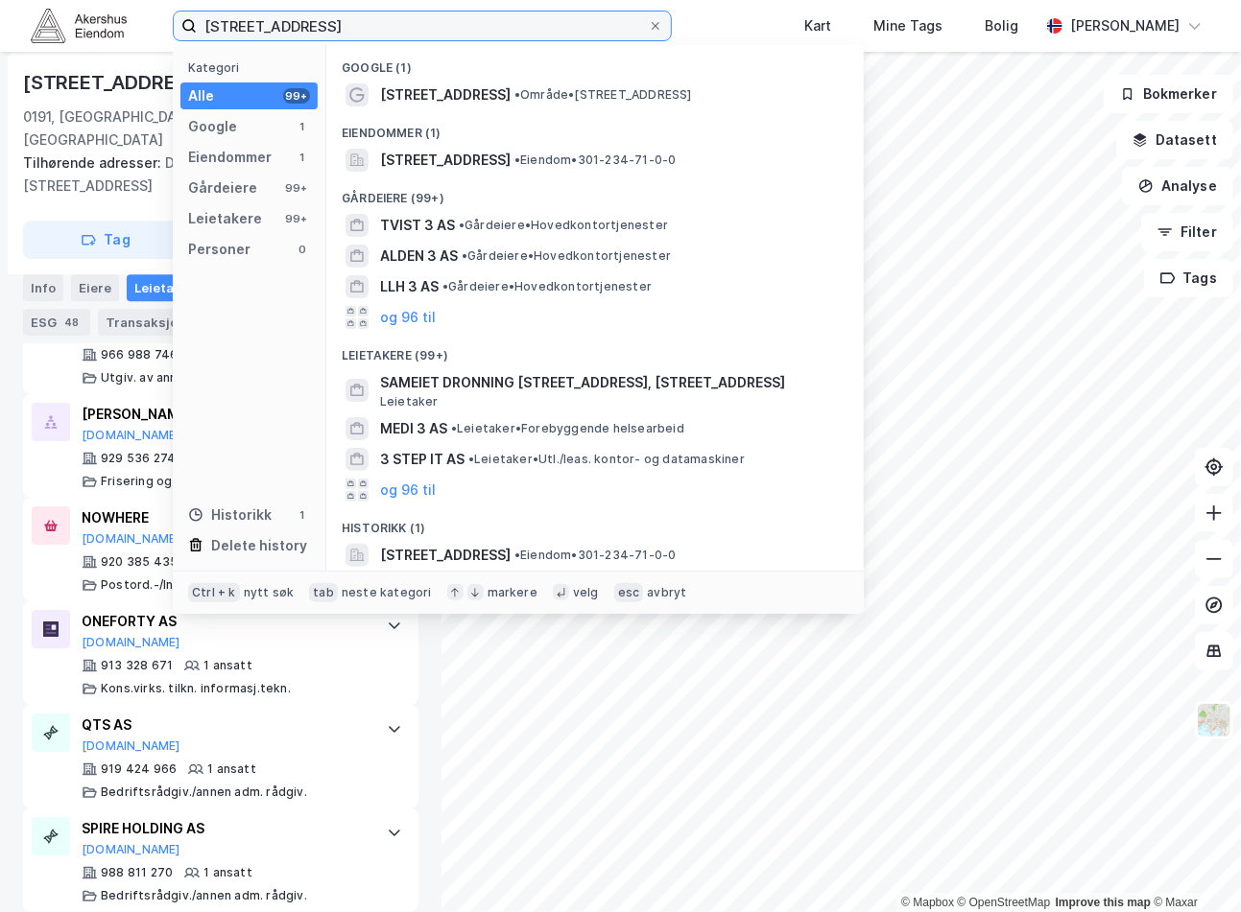
click at [360, 31] on input "Trelastgata 3" at bounding box center [422, 26] width 451 height 29
click at [359, 31] on input "Trelastgata 3" at bounding box center [422, 26] width 451 height 29
paste input ", 0191 Oslo"
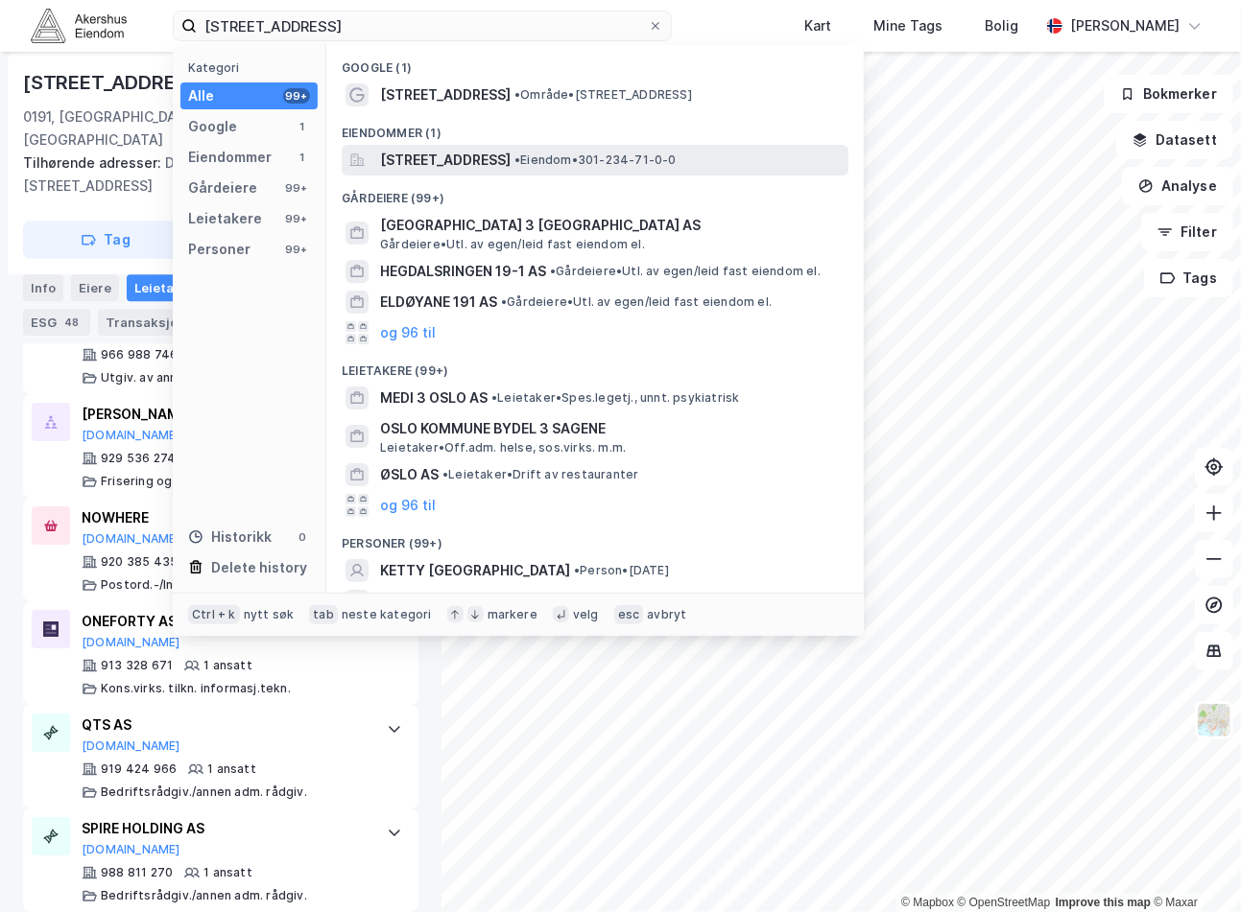
click at [510, 159] on span "Trelastgata 3, 0191, OSLO, OSLO" at bounding box center [445, 160] width 130 height 23
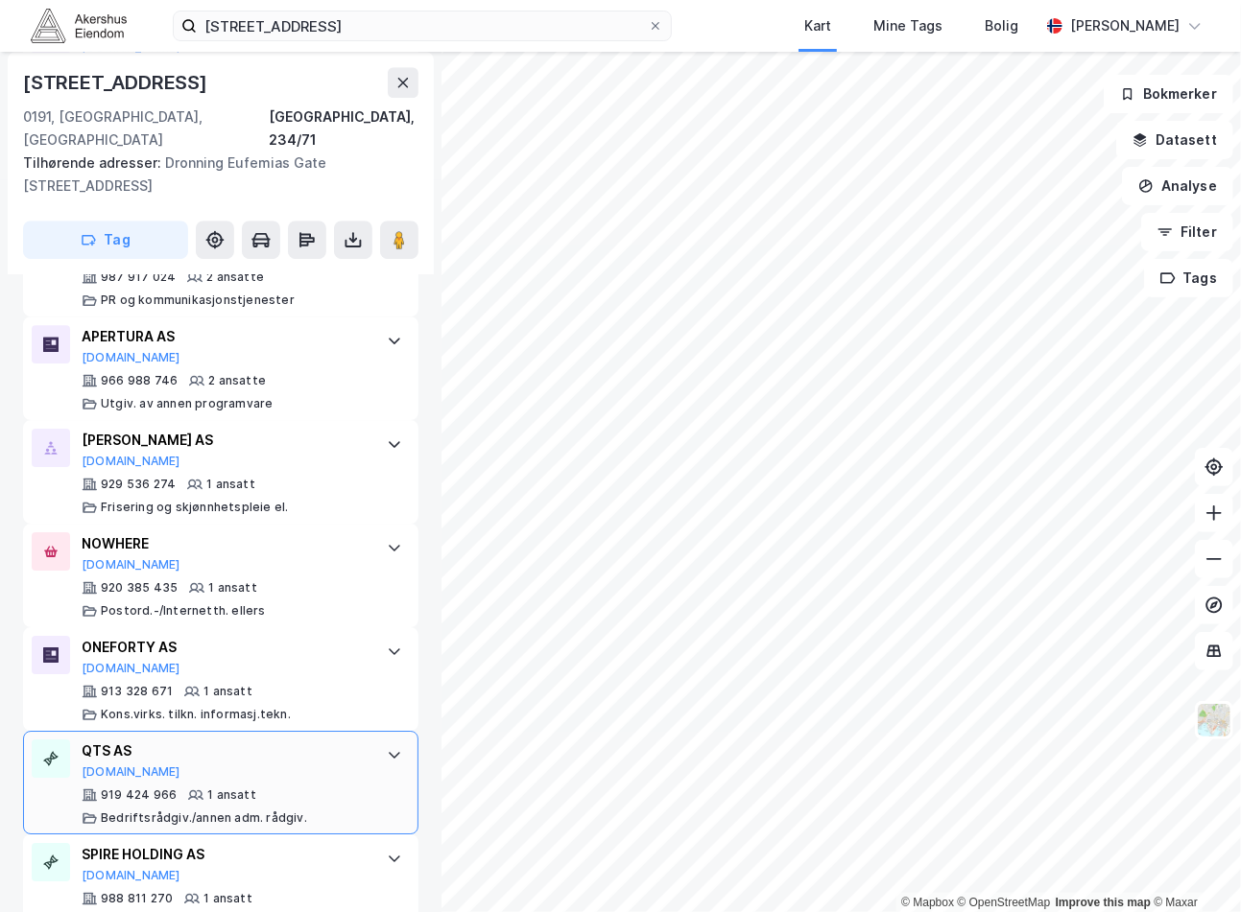
scroll to position [2987, 0]
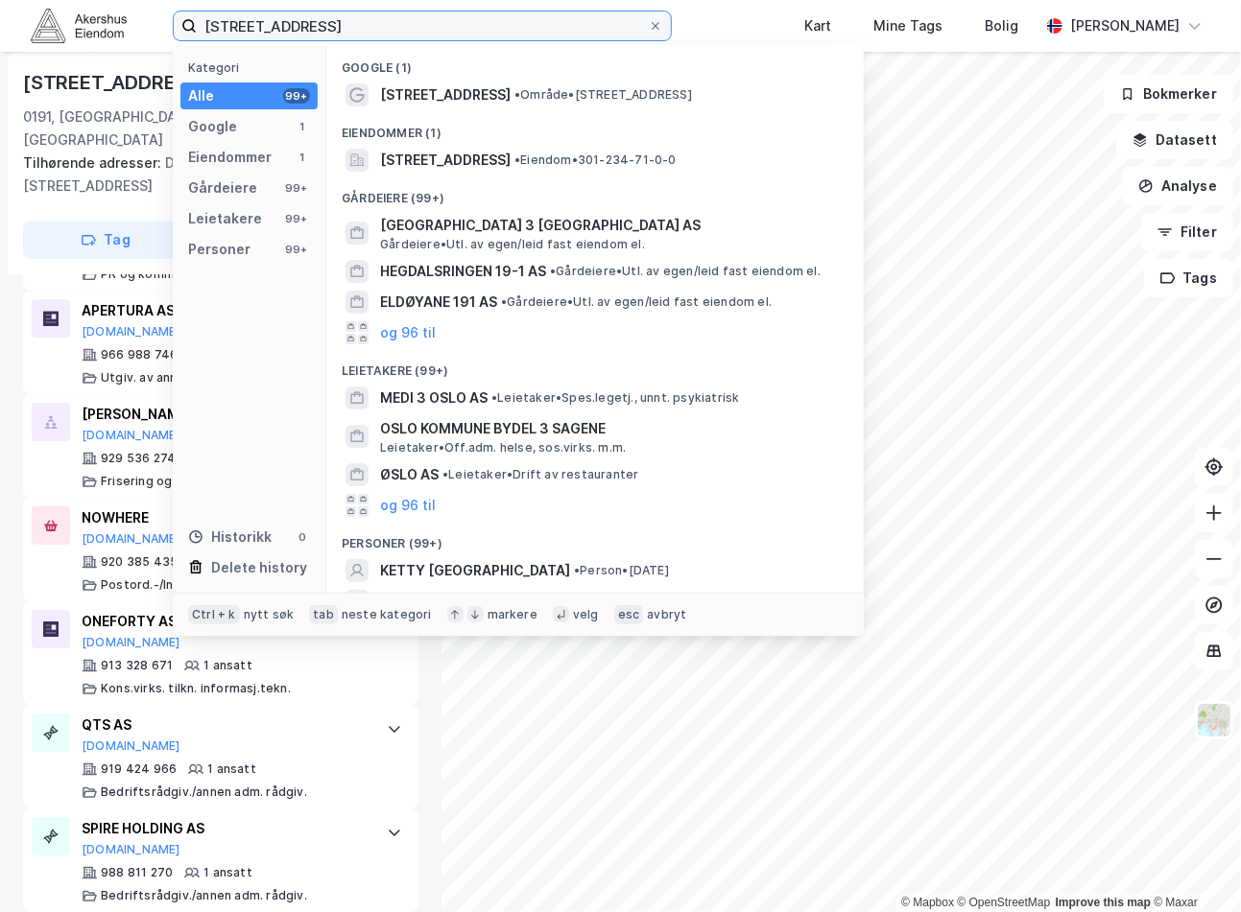
drag, startPoint x: 430, startPoint y: 26, endPoint x: 190, endPoint y: 23, distance: 239.9
click at [190, 23] on label "Trelastgata 3, 0191 Oslo" at bounding box center [422, 26] width 499 height 31
paste input "Dronning Eufemias gate 16"
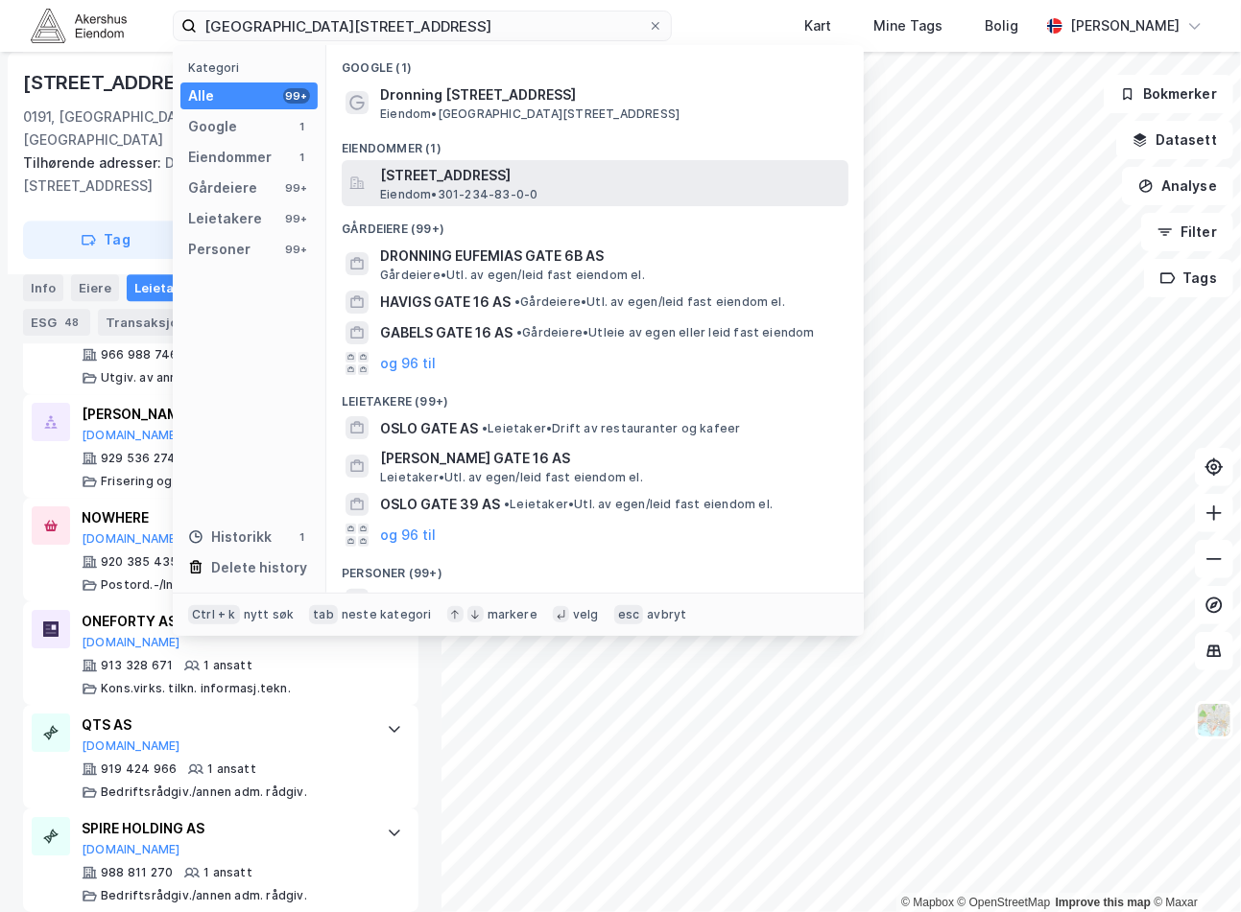
click at [528, 176] on span "Dronning Eufemias gate 16, 0191, OSLO, OSLO" at bounding box center [610, 175] width 461 height 23
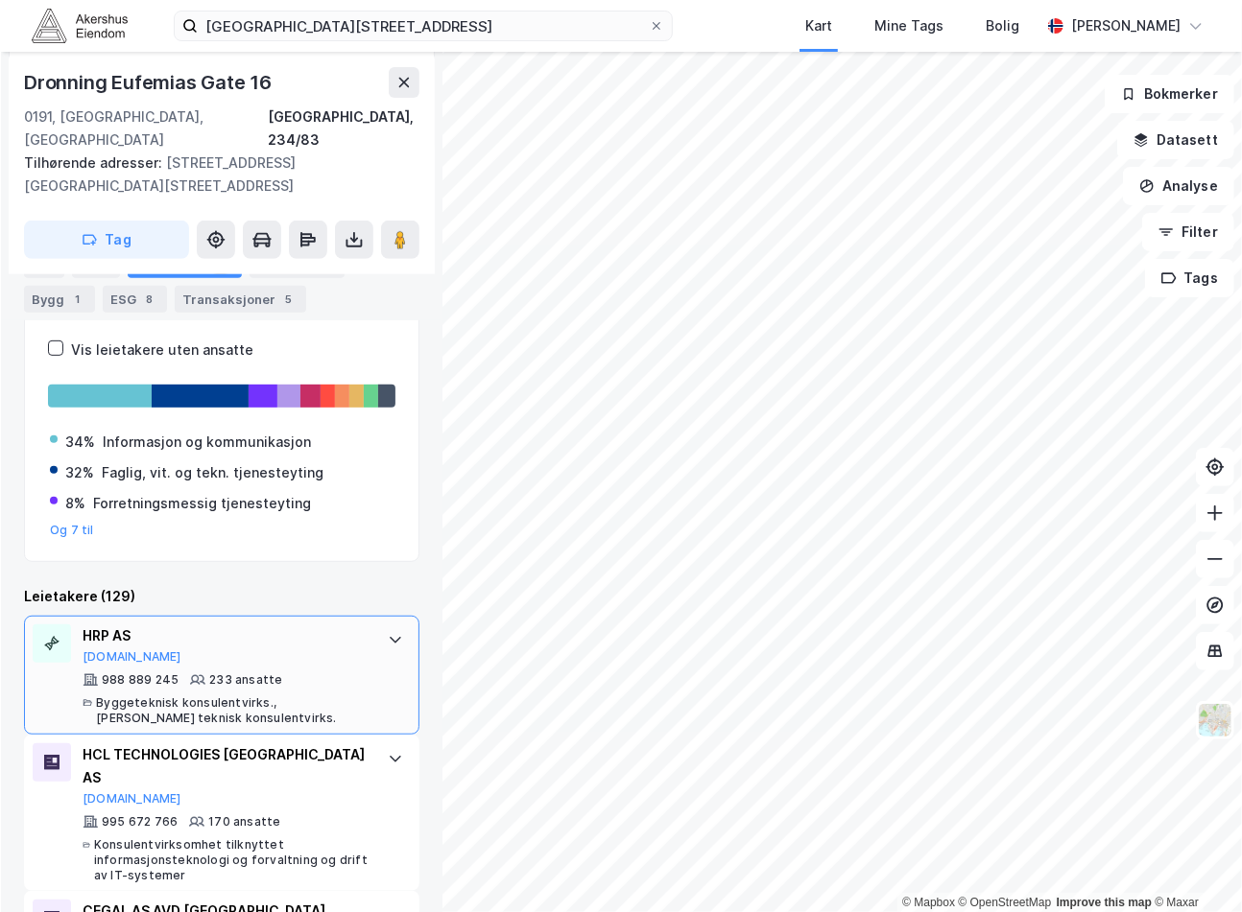
scroll to position [436, 0]
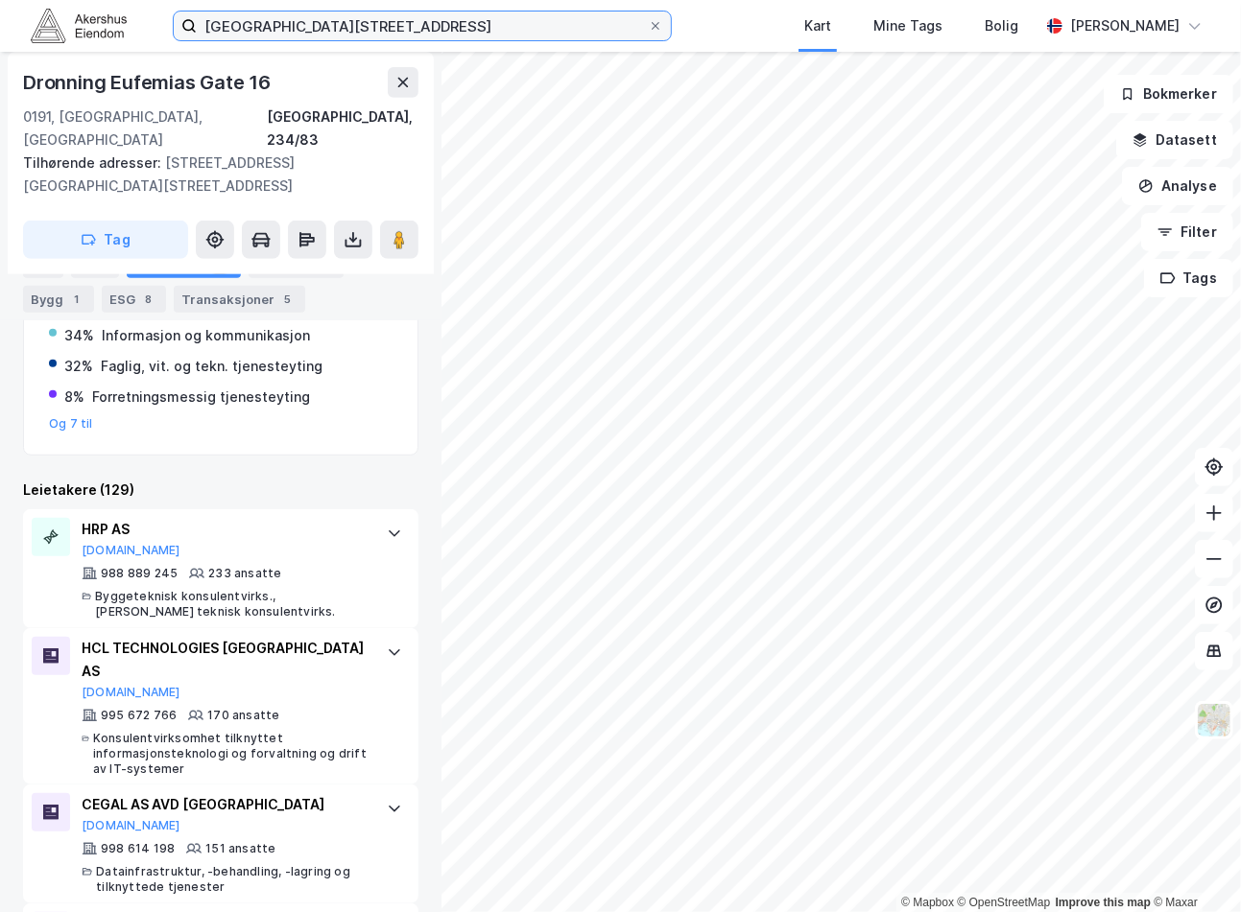
click at [382, 20] on input "Dronning Eufemias gate 16, 0191 Oslo" at bounding box center [422, 26] width 451 height 29
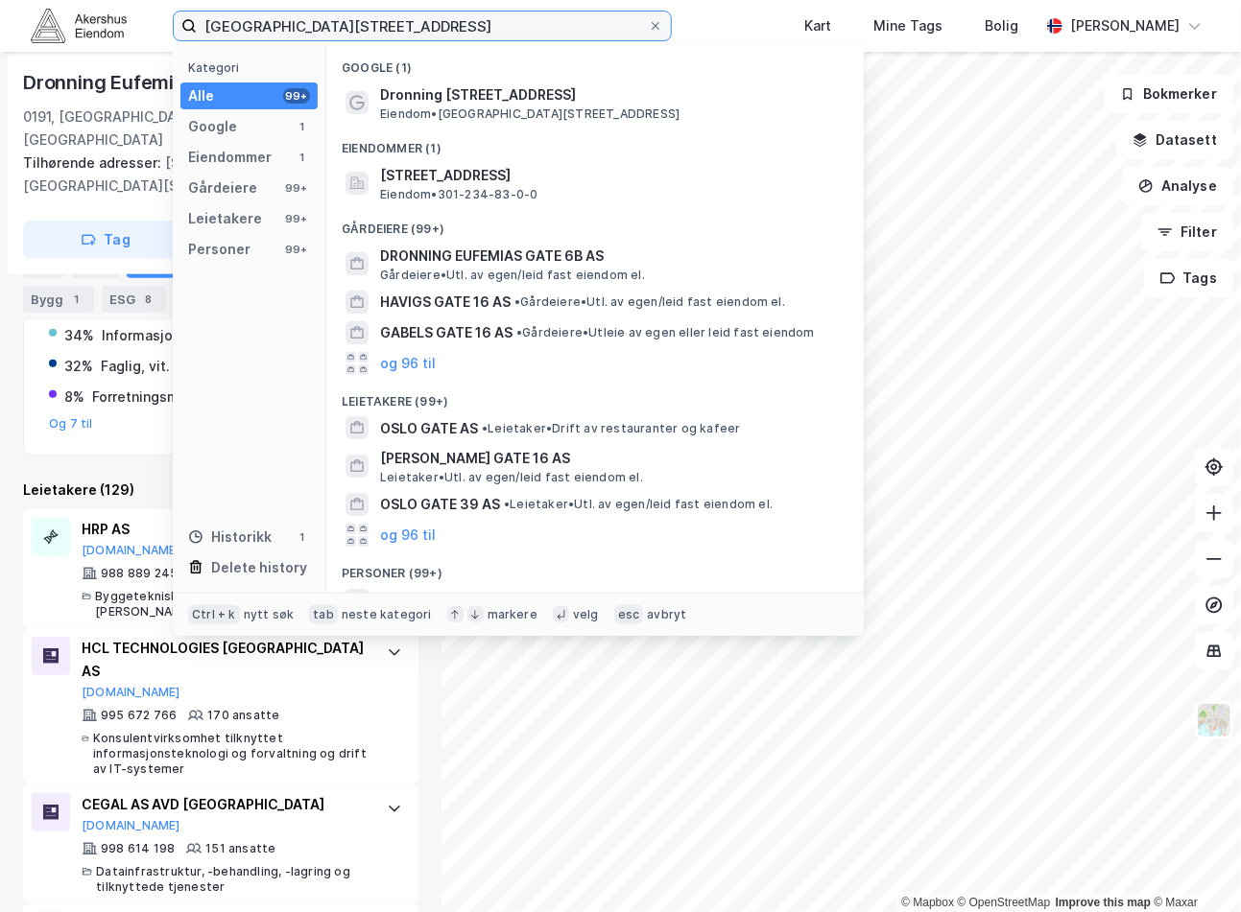
click at [382, 20] on input "Dronning Eufemias gate 16, 0191 Oslo" at bounding box center [422, 26] width 451 height 29
paste input "Øvre Vollgate, 0158"
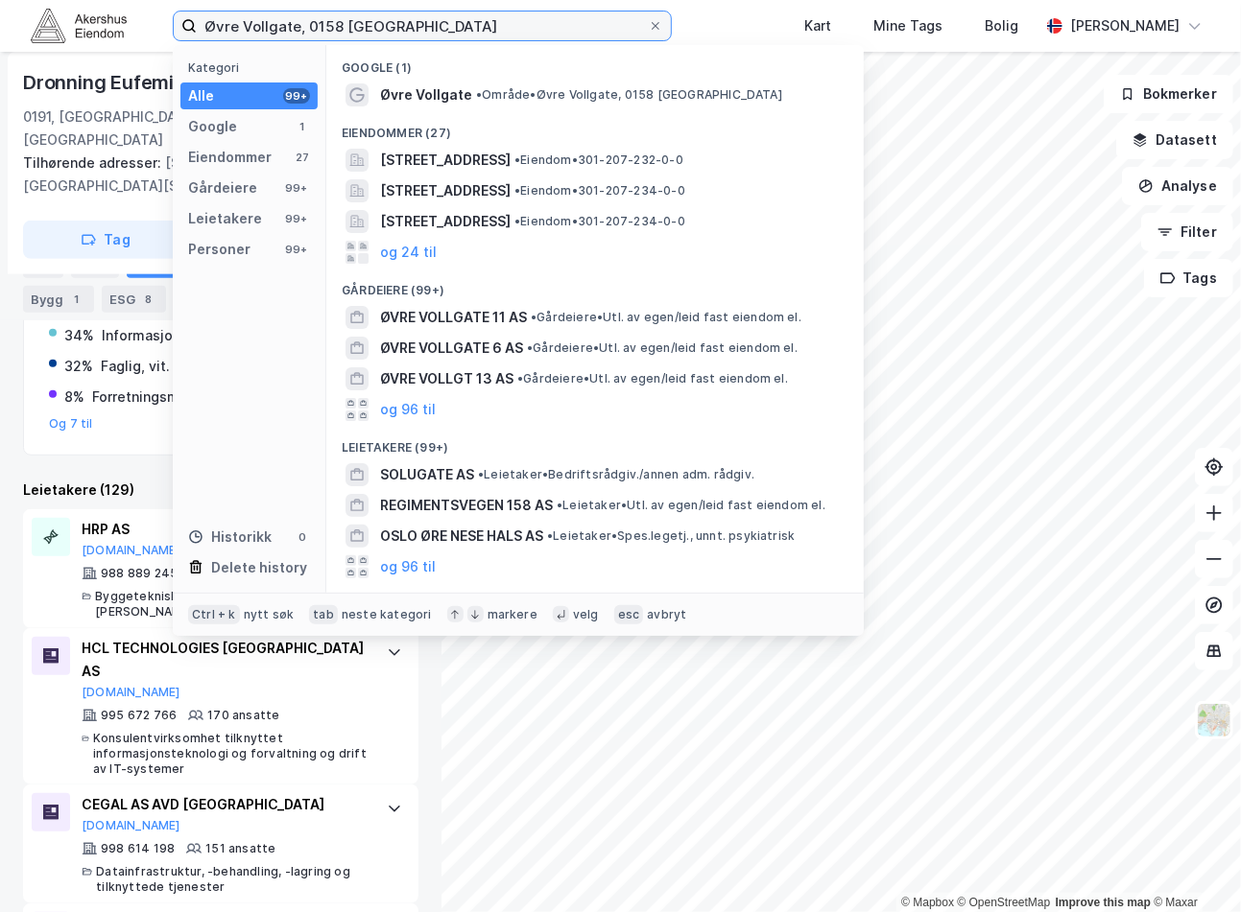
click at [343, 31] on input "Øvre Vollgate, 0158 Oslo" at bounding box center [422, 26] width 451 height 29
paste input "Smeltedigelen 1, 0195"
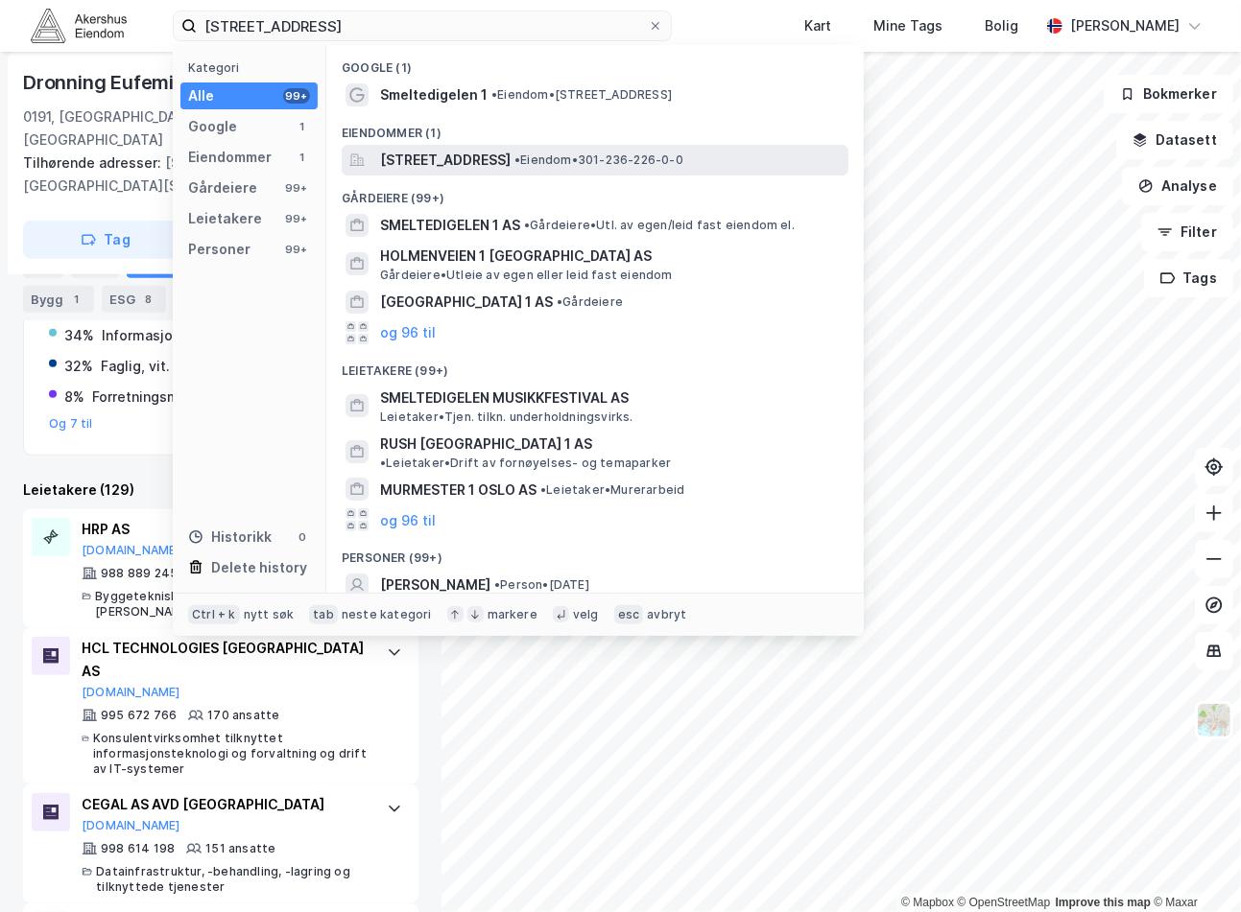
click at [481, 154] on span "Smeltedigelen 1, 0195, OSLO, OSLO" at bounding box center [445, 160] width 130 height 23
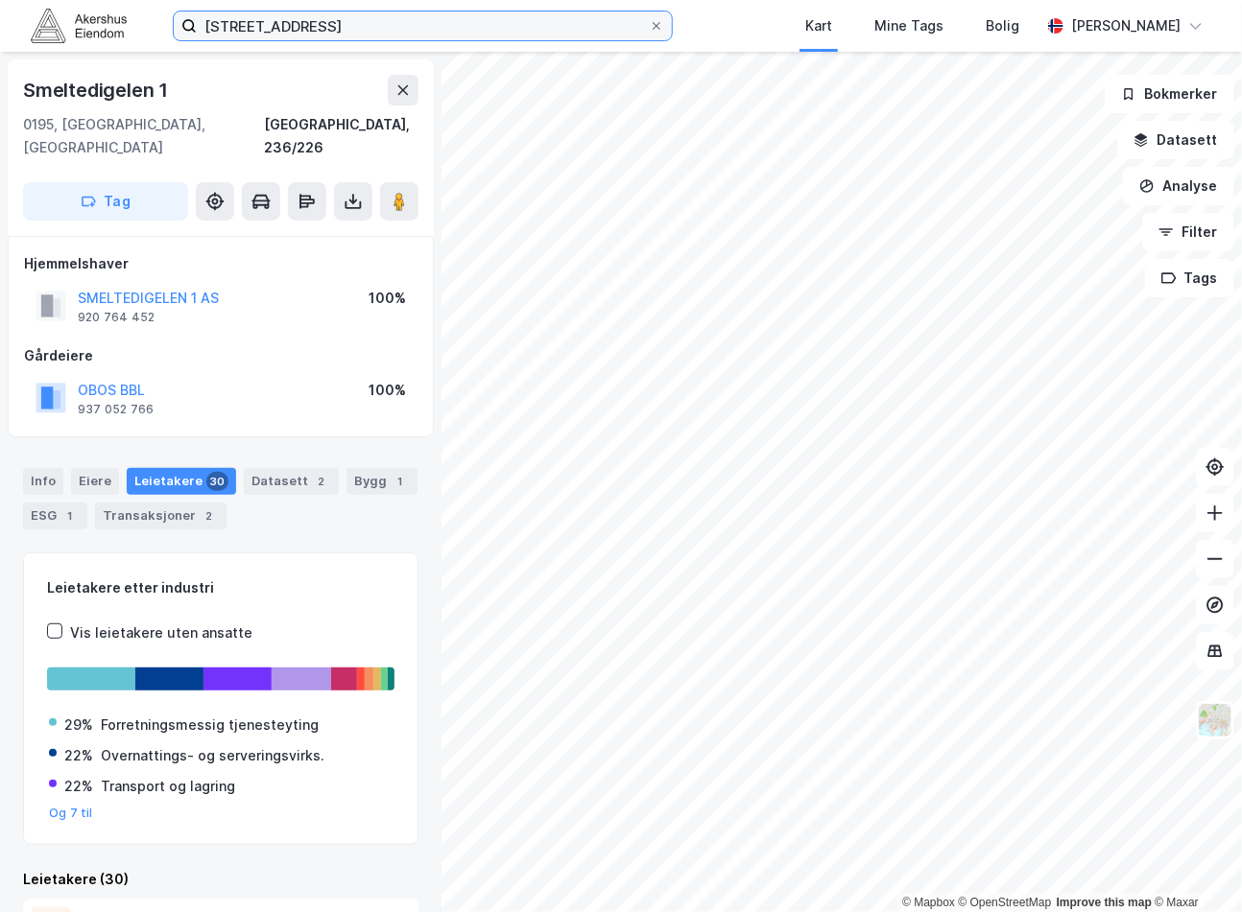
click at [433, 26] on input "Smeltedigelen 1, 0195 Oslo" at bounding box center [423, 26] width 452 height 29
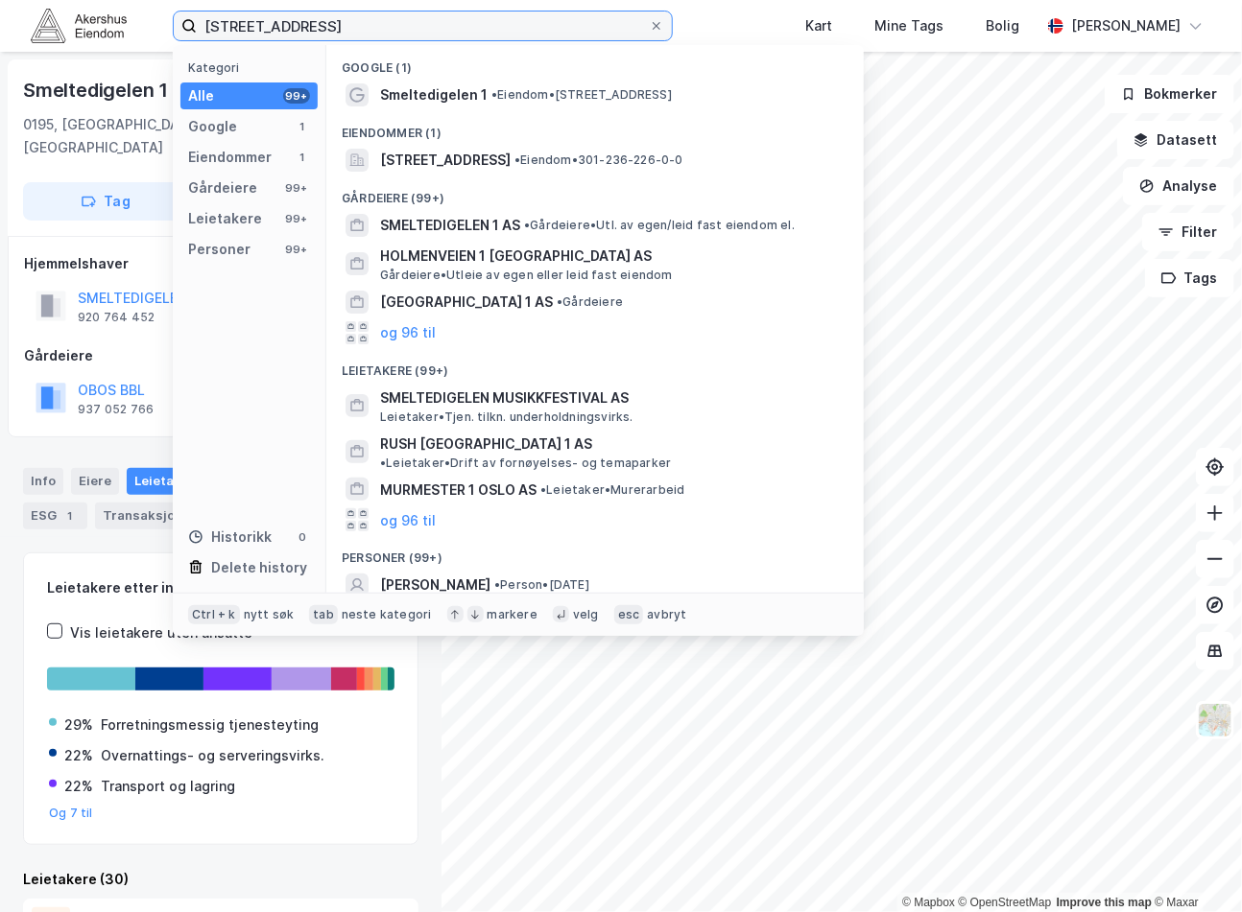
click at [433, 26] on input "Smeltedigelen 1, 0195 Oslo" at bounding box center [423, 26] width 452 height 29
paste input "Karvesvingen 7"
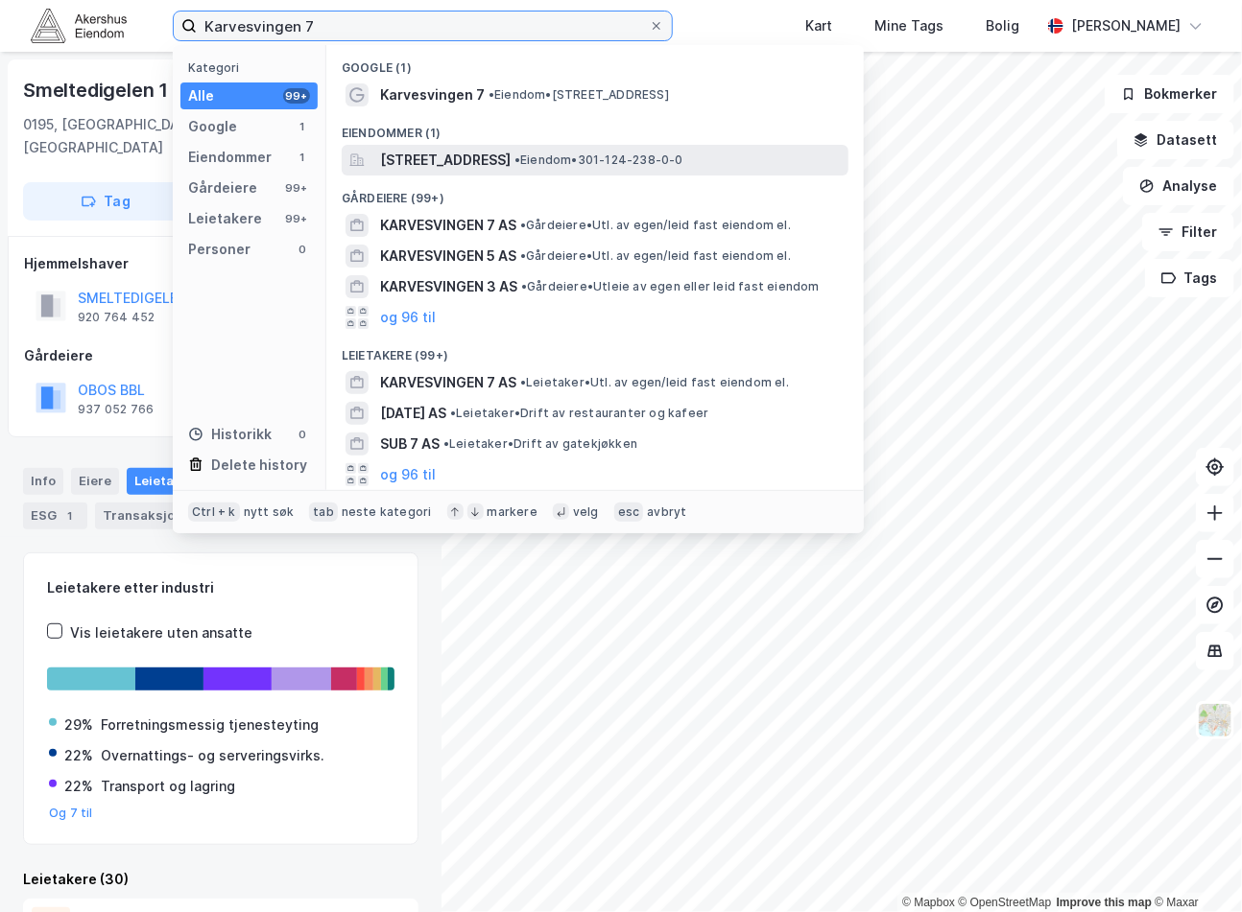
type input "Karvesvingen 7"
click at [490, 150] on span "Karvesvingen 7, 0579, OSLO, OSLO" at bounding box center [445, 160] width 130 height 23
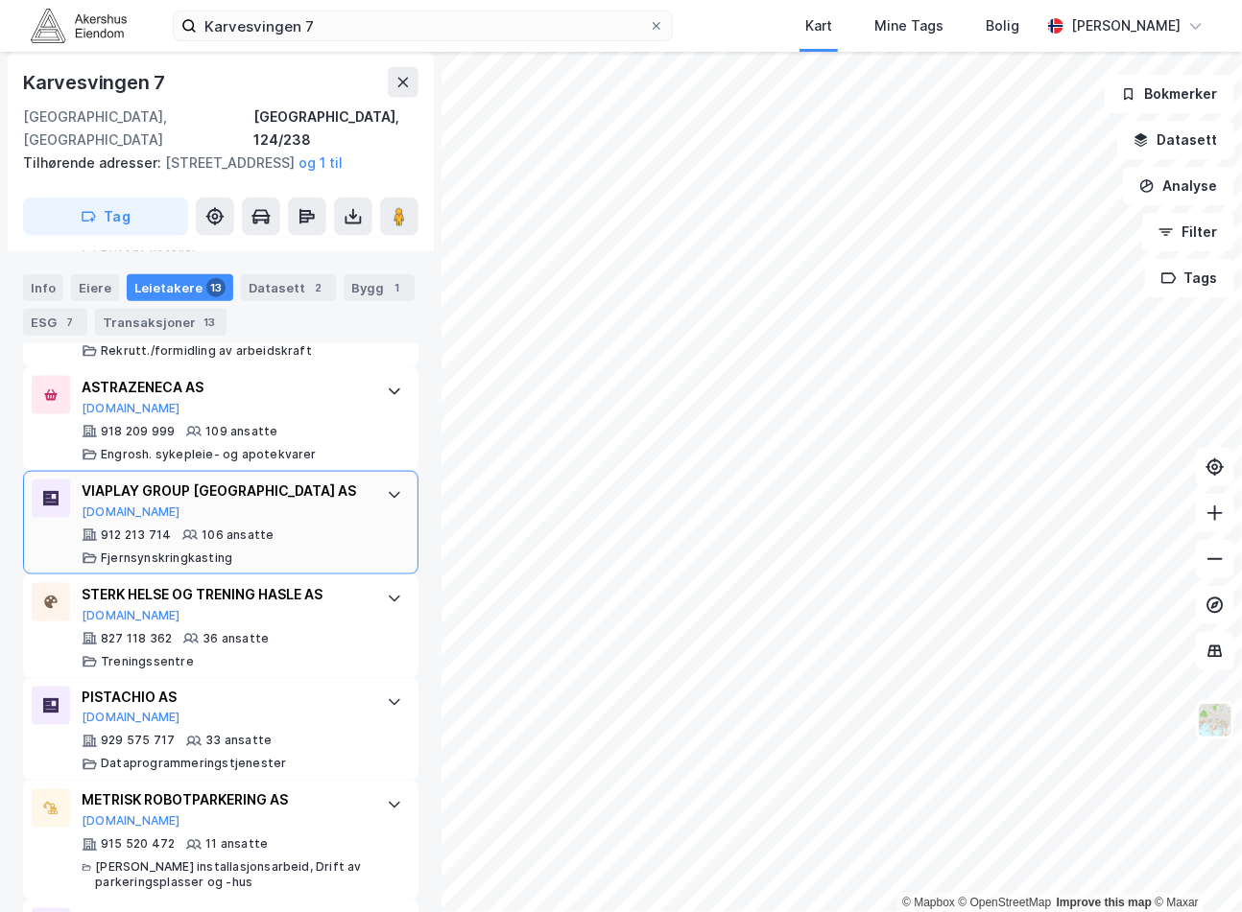
scroll to position [672, 0]
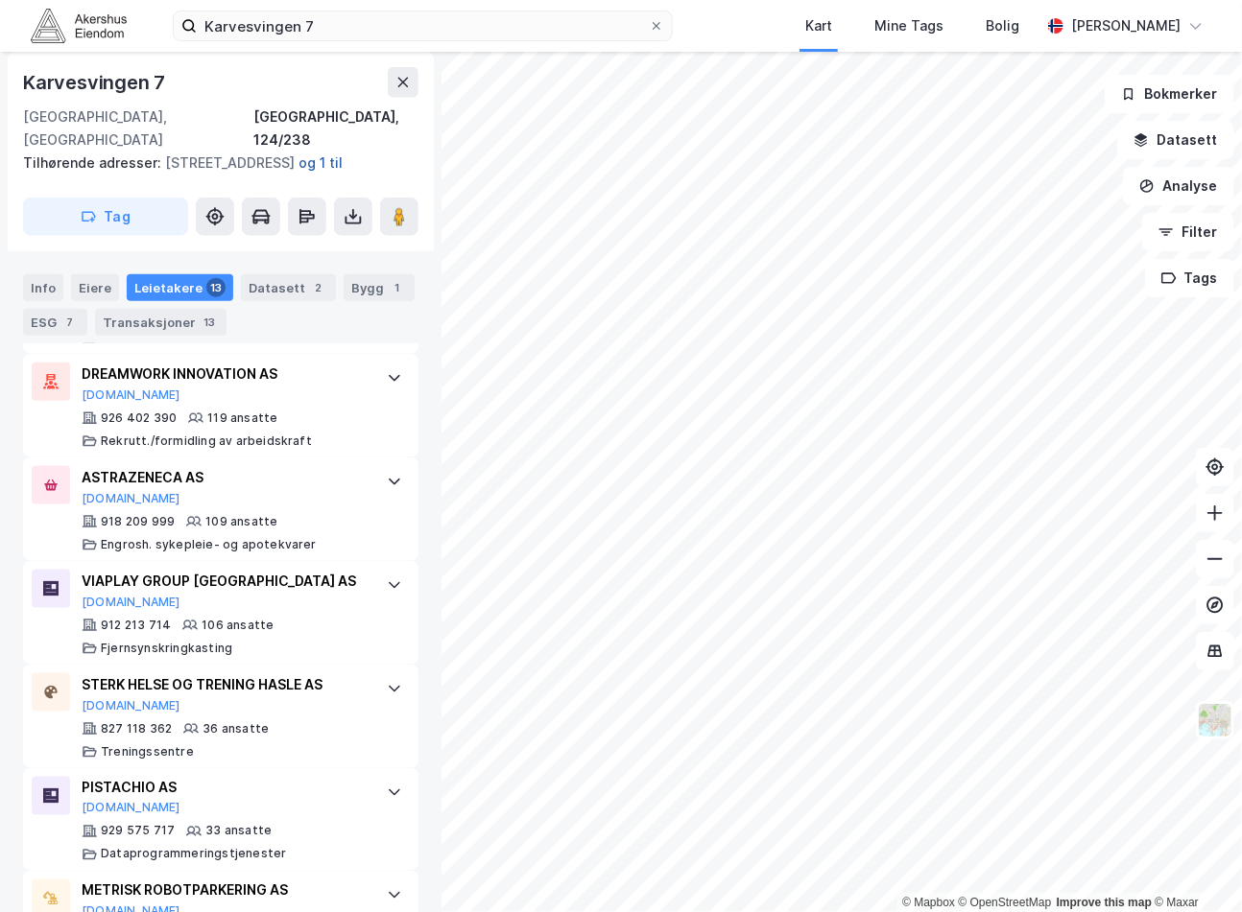
click at [0, 0] on button "og 1 til" at bounding box center [0, 0] width 0 height 0
